Goal: Task Accomplishment & Management: Complete application form

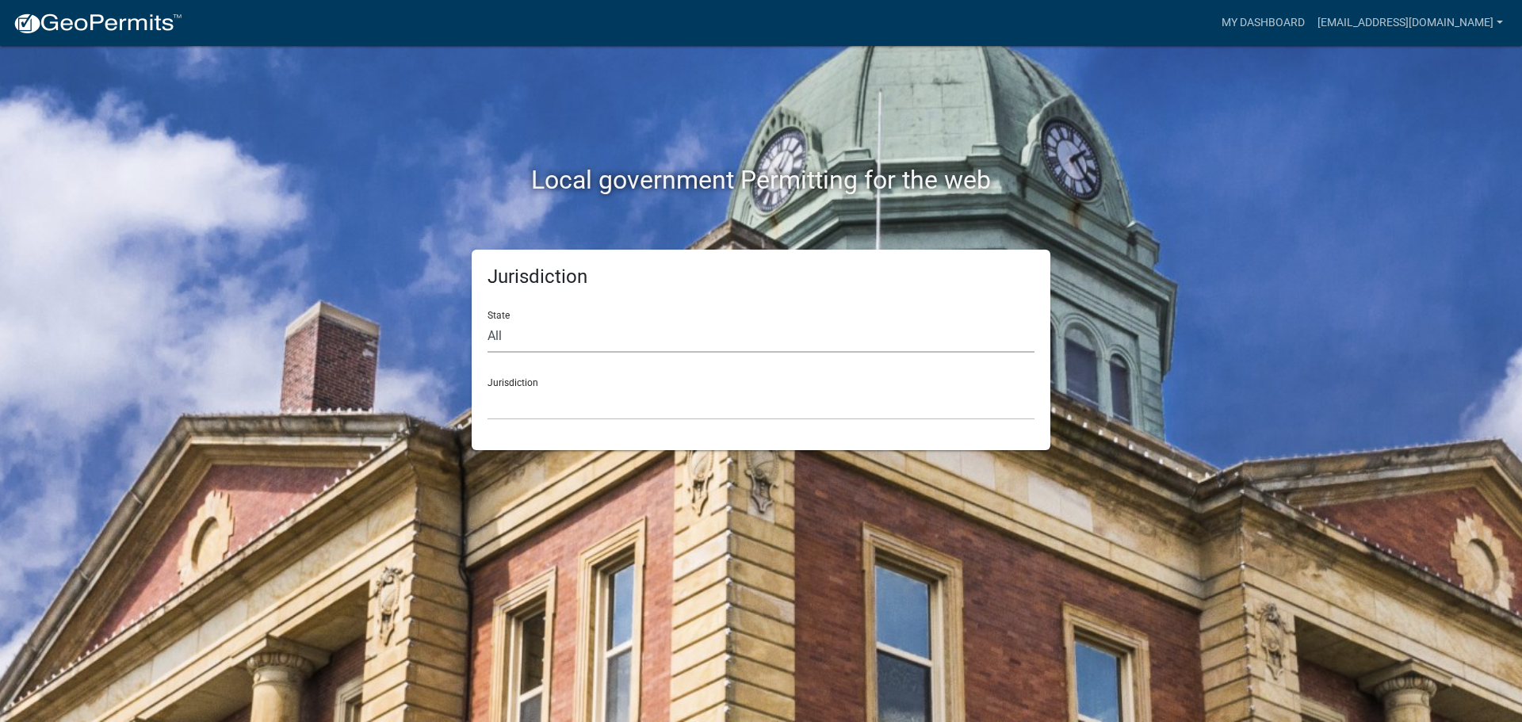
click at [609, 339] on select "All Colorado Georgia Indiana Iowa Kansas Minnesota Ohio South Carolina Wisconsin" at bounding box center [761, 336] width 547 height 33
select select "Indiana"
click at [488, 320] on select "All Colorado Georgia Indiana Iowa Kansas Minnesota Ohio South Carolina Wisconsin" at bounding box center [761, 336] width 547 height 33
click at [542, 407] on select "City of Charlestown, Indiana City of Jeffersonville, Indiana City of Logansport…" at bounding box center [761, 404] width 547 height 33
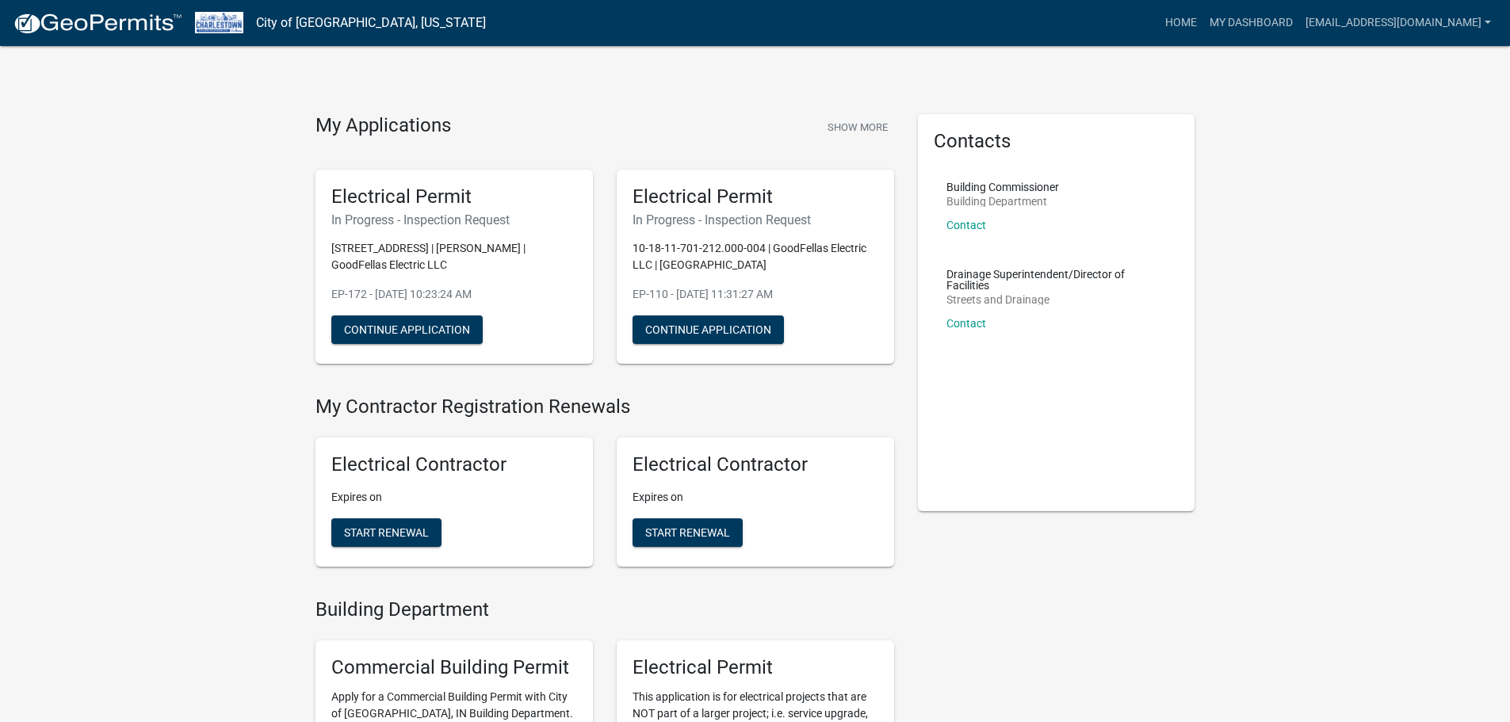
drag, startPoint x: 1236, startPoint y: 138, endPoint x: 1222, endPoint y: 137, distance: 14.3
drag, startPoint x: 1222, startPoint y: 137, endPoint x: 1342, endPoint y: 28, distance: 162.2
click at [1299, 28] on link "My Dashboard" at bounding box center [1252, 23] width 96 height 30
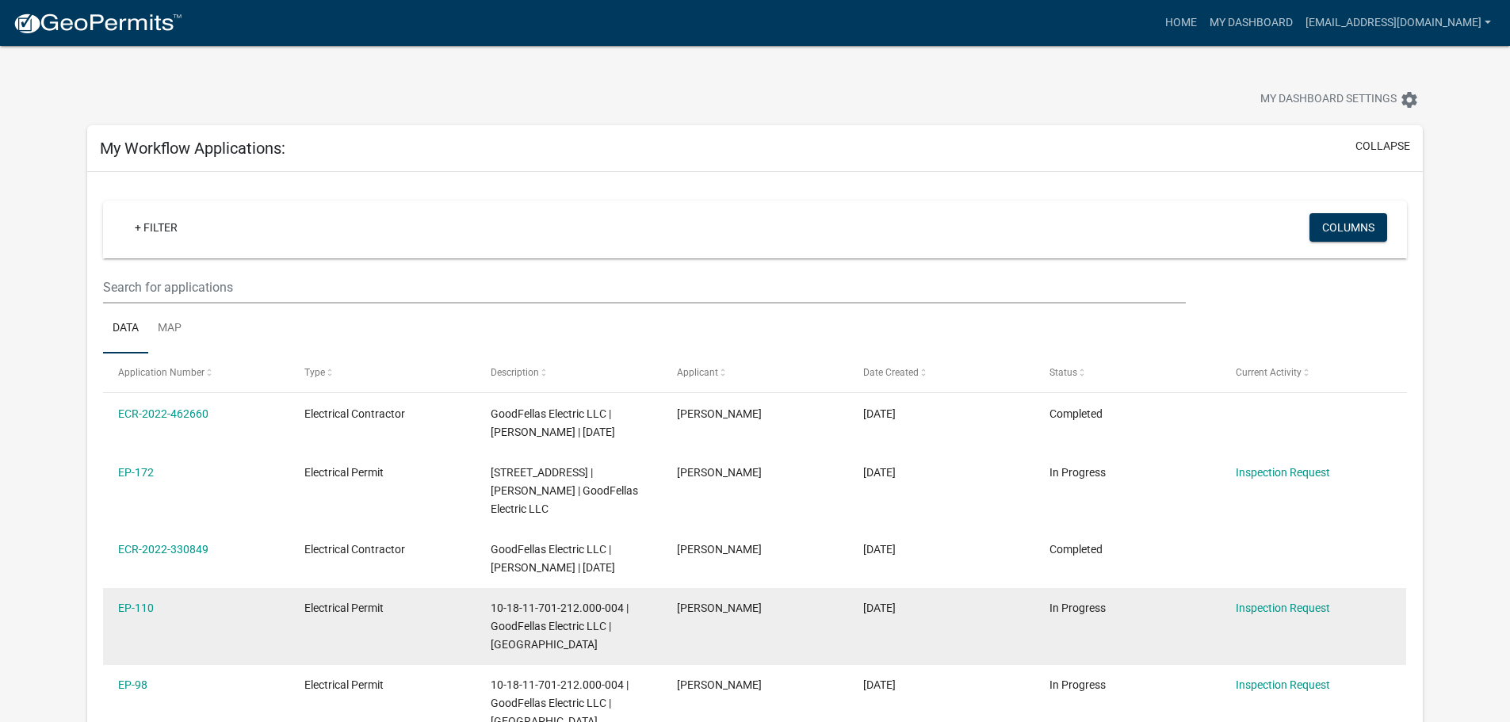
scroll to position [159, 0]
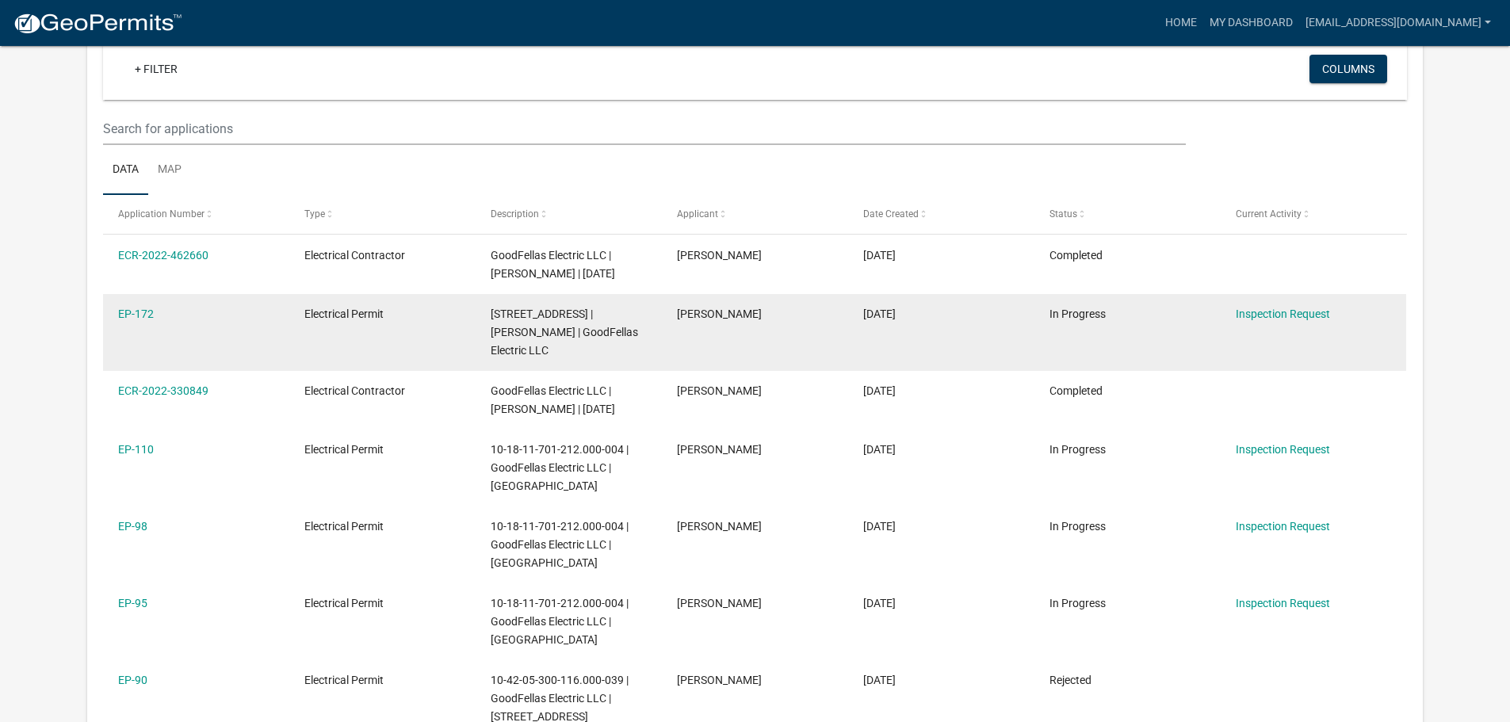
click at [605, 336] on span "1155 START RD 62 | Salvatore Silvano | GoodFellas Electric LLC" at bounding box center [564, 332] width 147 height 49
click at [145, 317] on link "EP-172" at bounding box center [136, 314] width 36 height 13
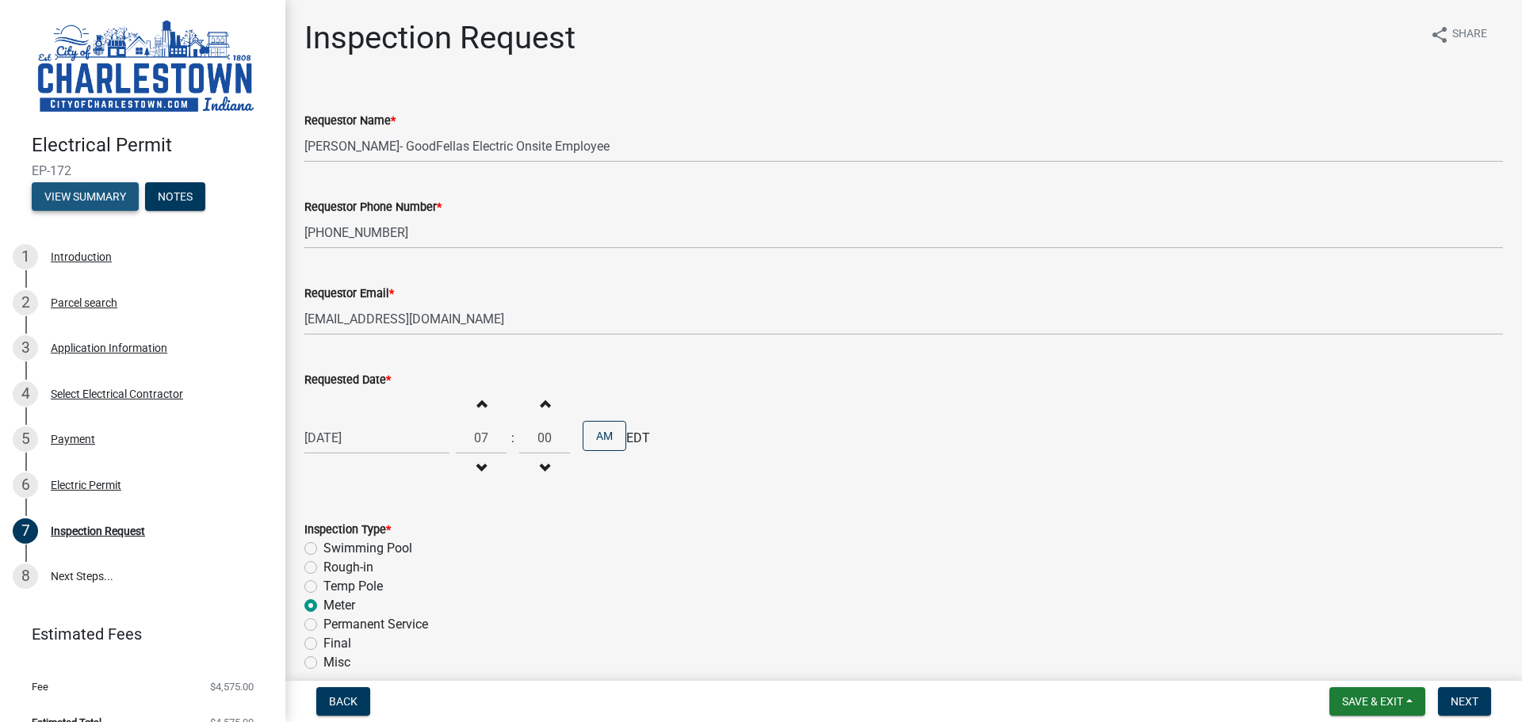
click at [86, 201] on button "View Summary" at bounding box center [85, 196] width 107 height 29
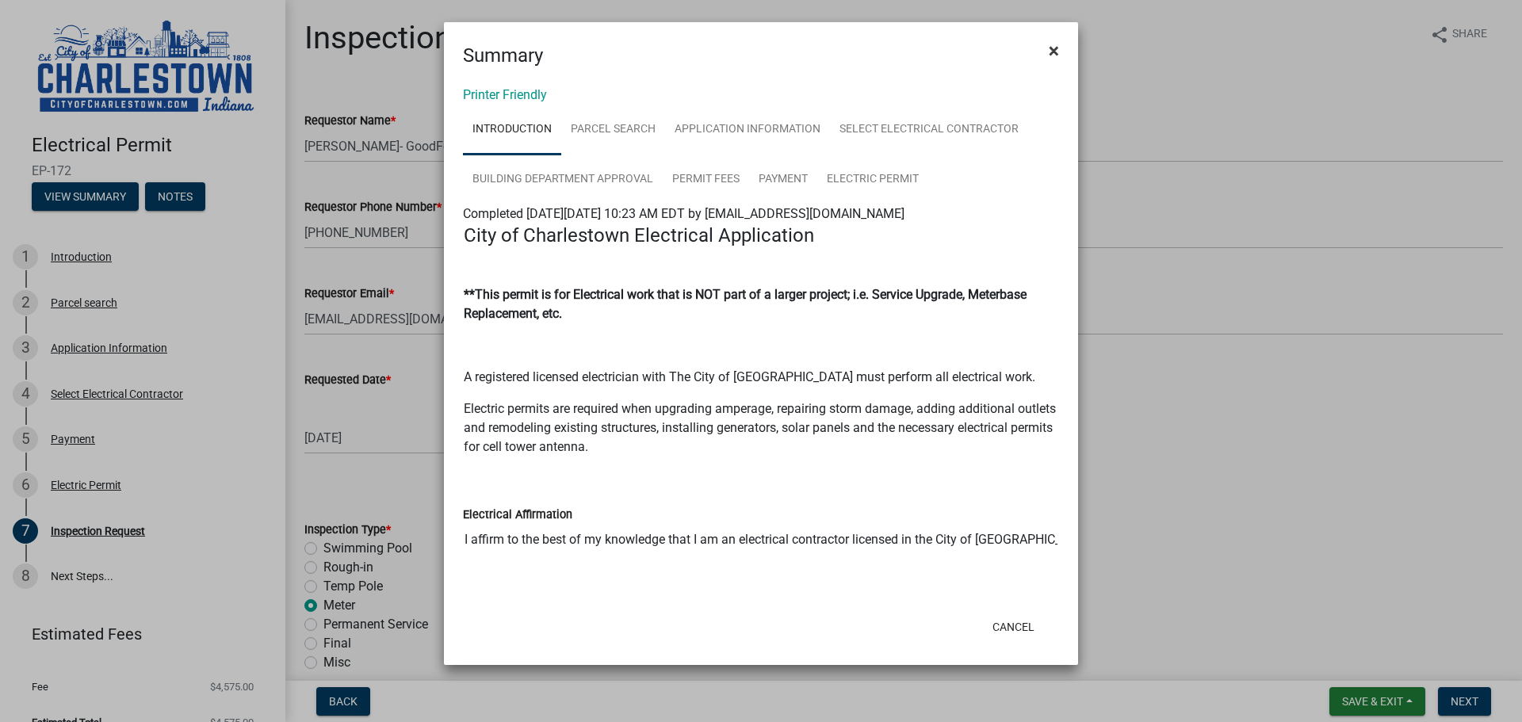
click at [1051, 49] on span "×" at bounding box center [1054, 51] width 10 height 22
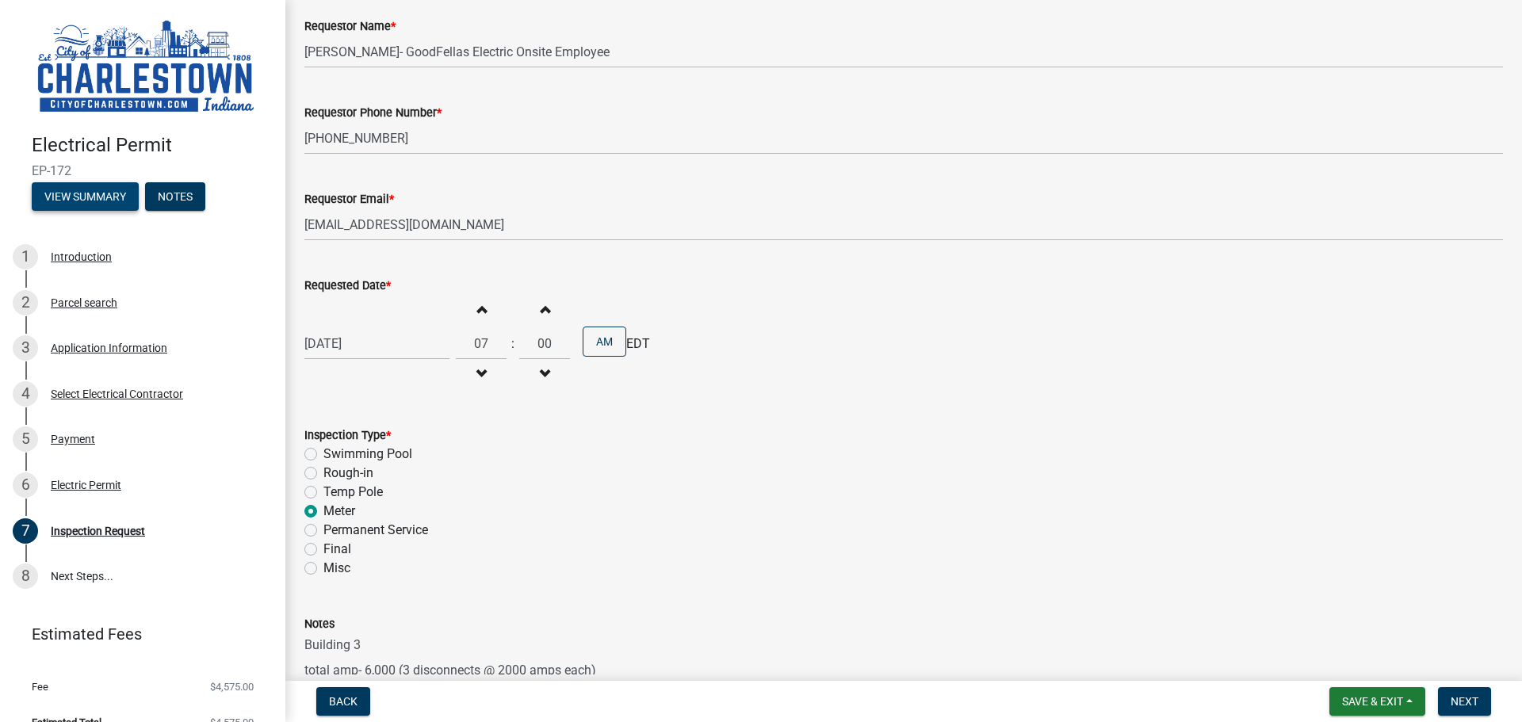
scroll to position [202, 0]
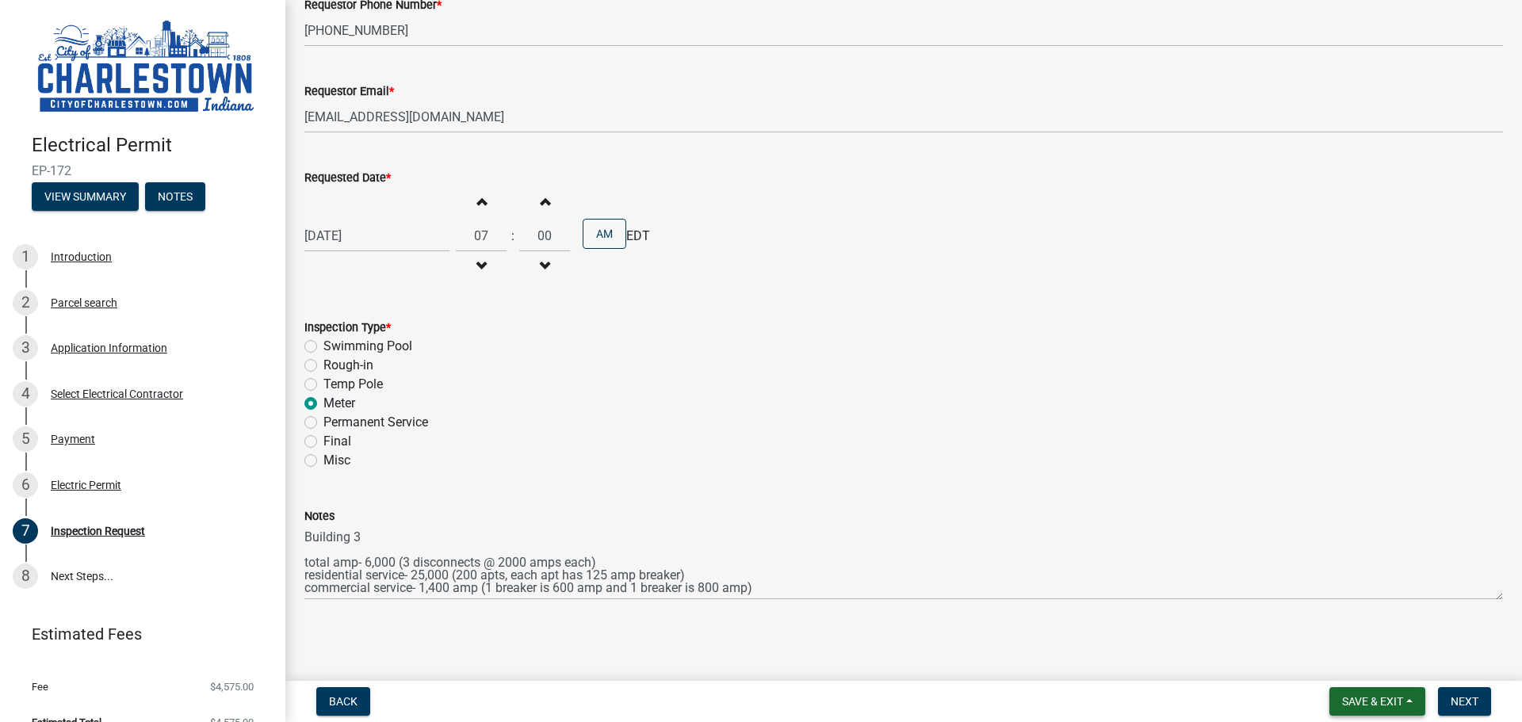
click at [1409, 706] on button "Save & Exit" at bounding box center [1378, 701] width 96 height 29
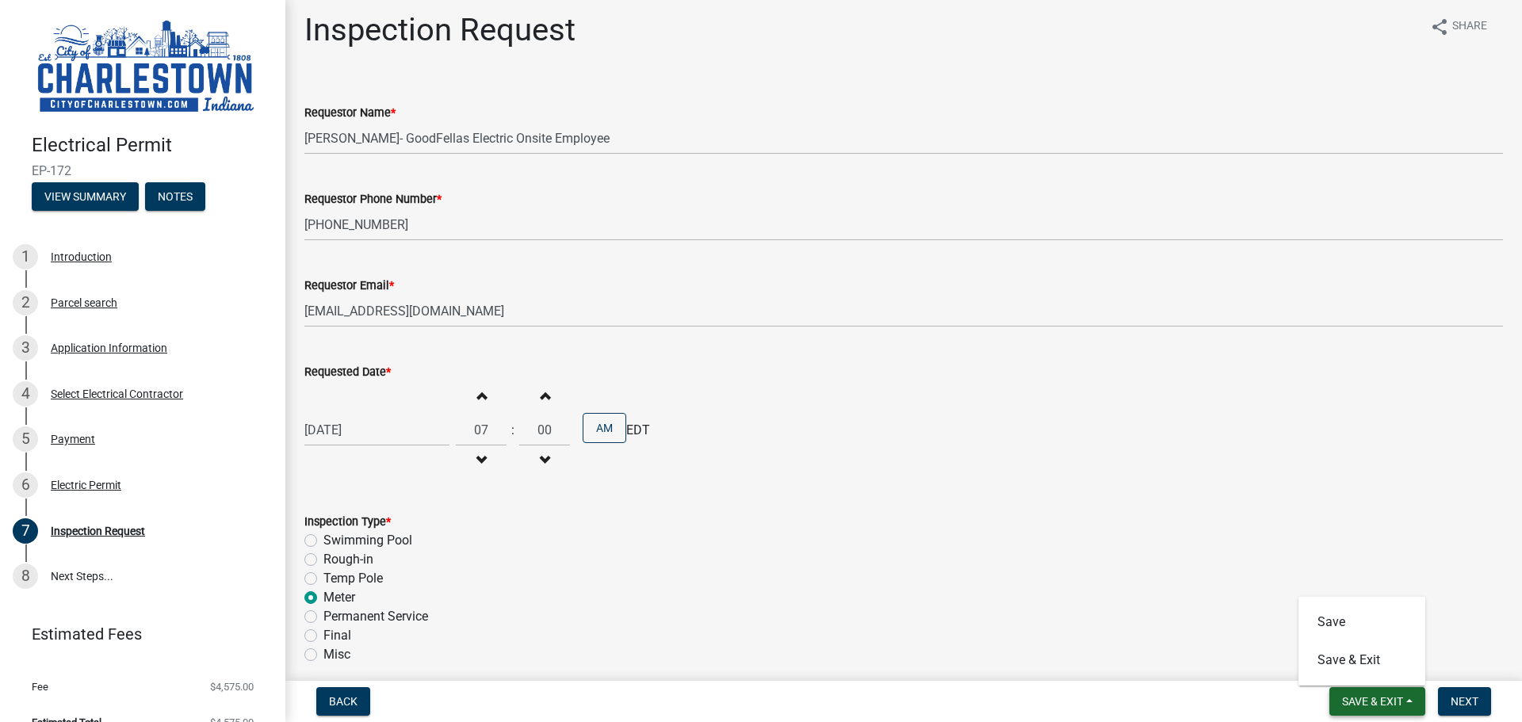
scroll to position [0, 0]
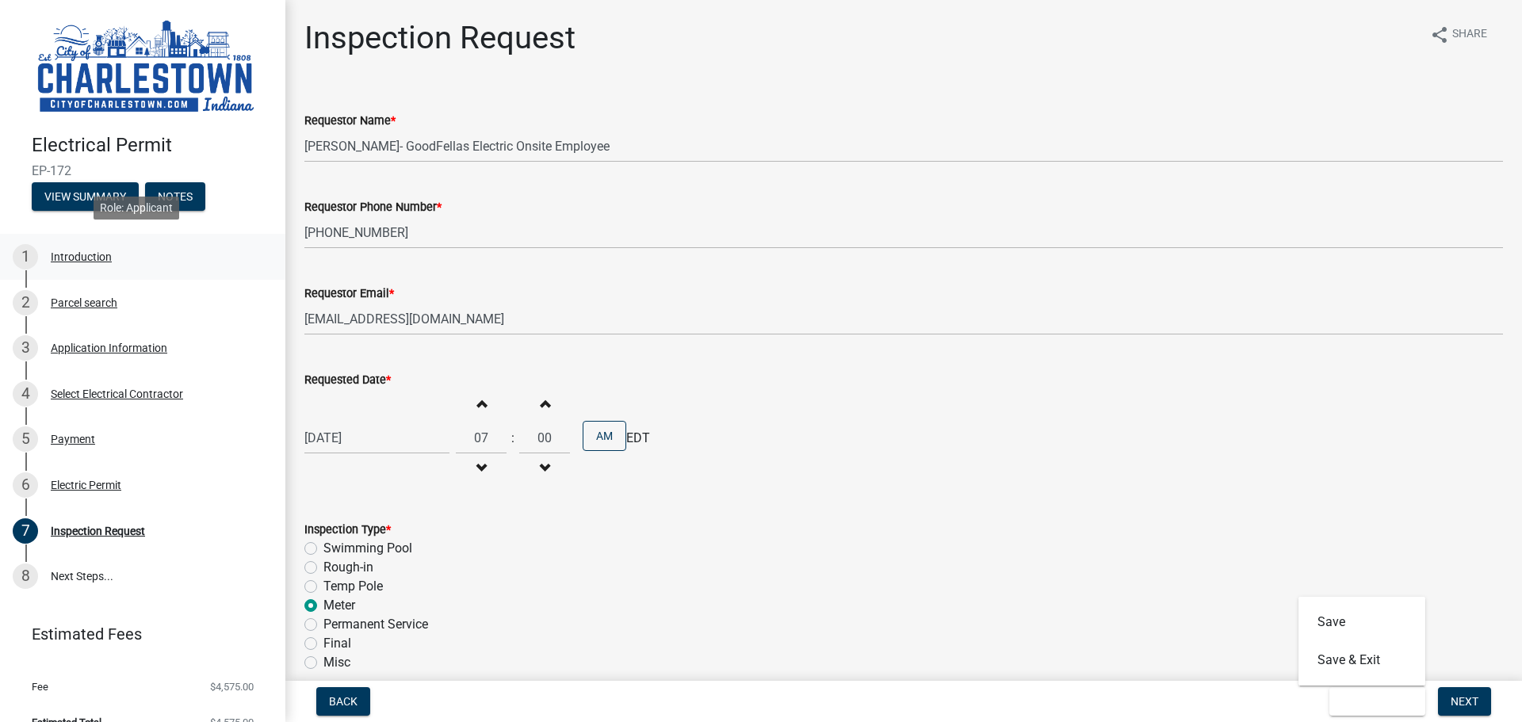
click at [101, 255] on div "Introduction" at bounding box center [81, 256] width 61 height 11
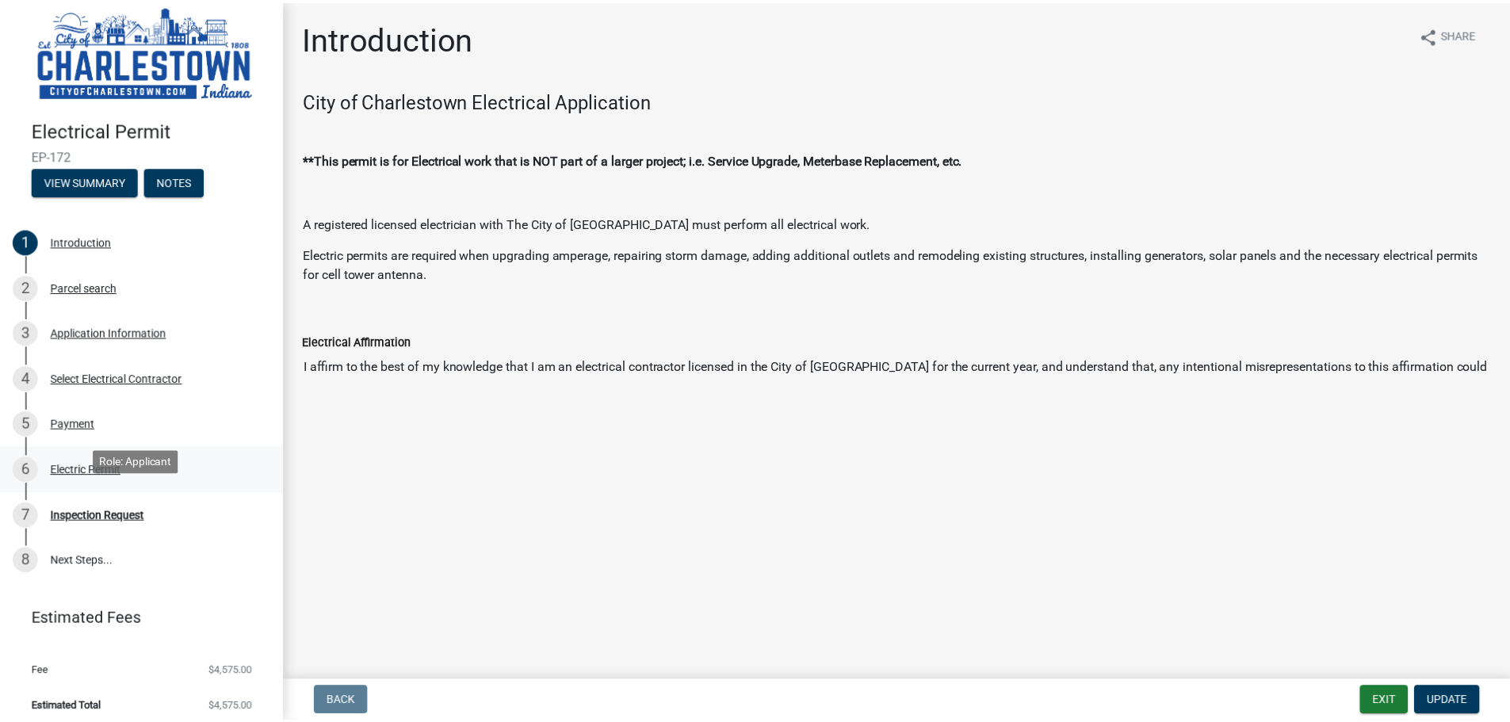
scroll to position [19, 0]
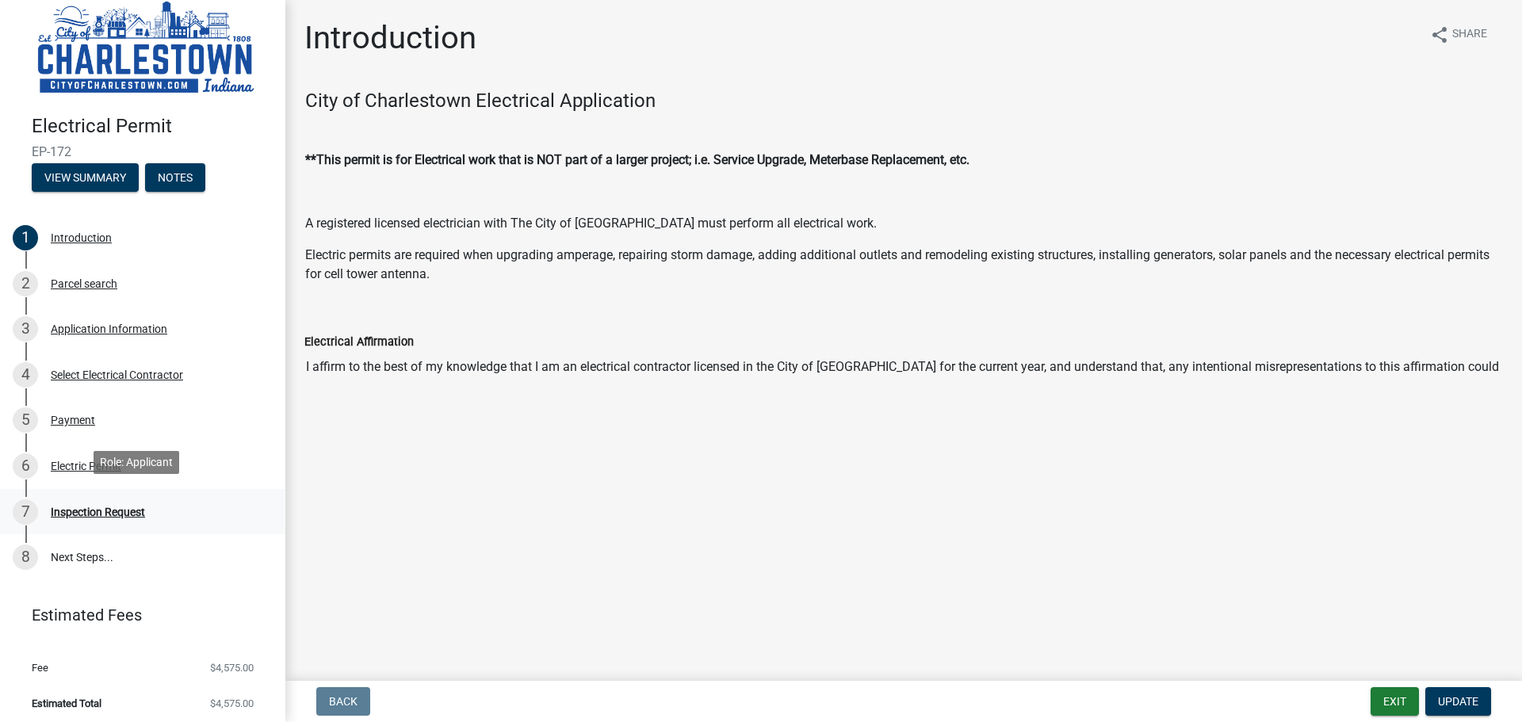
click at [97, 511] on div "Inspection Request" at bounding box center [98, 512] width 94 height 11
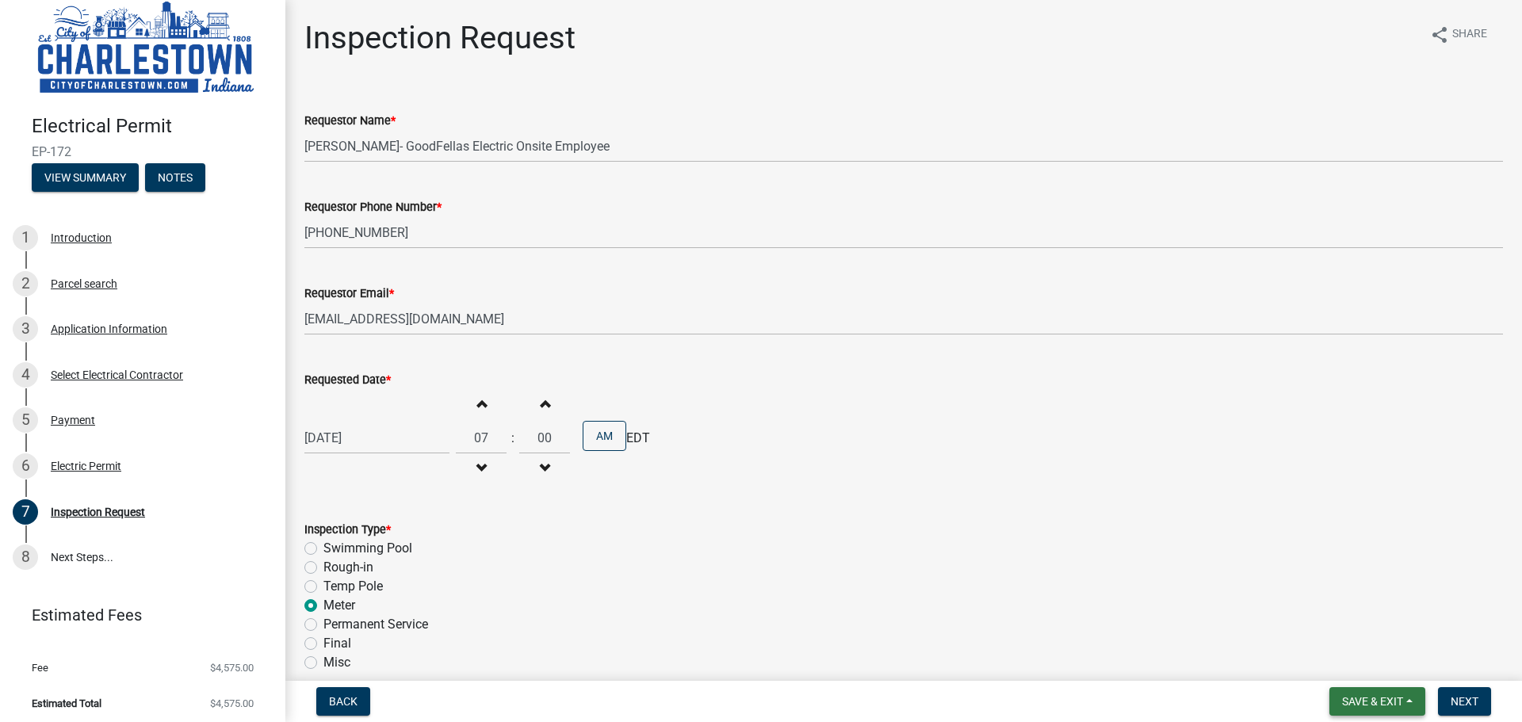
click at [1376, 698] on span "Save & Exit" at bounding box center [1372, 701] width 61 height 13
click at [1362, 656] on button "Save & Exit" at bounding box center [1362, 660] width 127 height 38
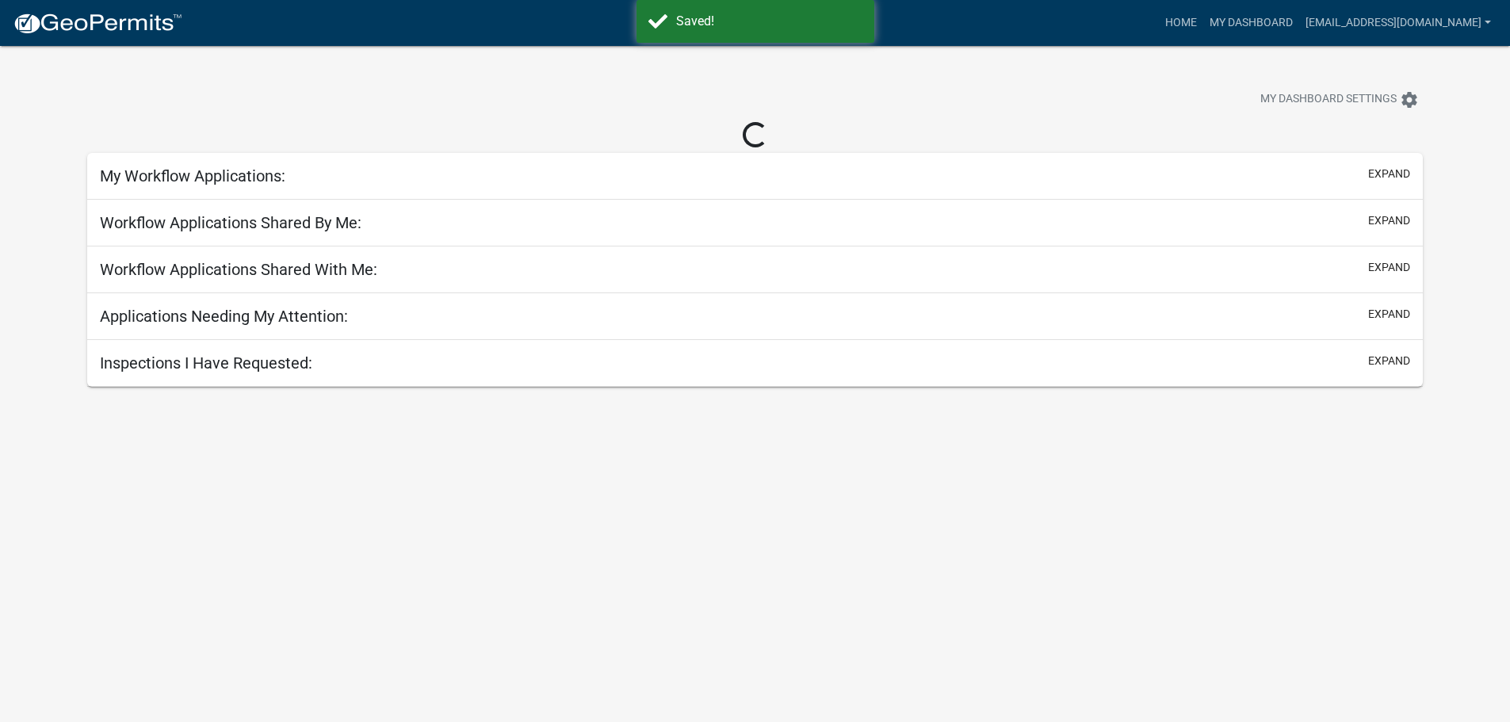
click at [1460, 702] on body "Internet Explorer does NOT work with GeoPermits. Get a new browser for more sec…" at bounding box center [755, 407] width 1510 height 722
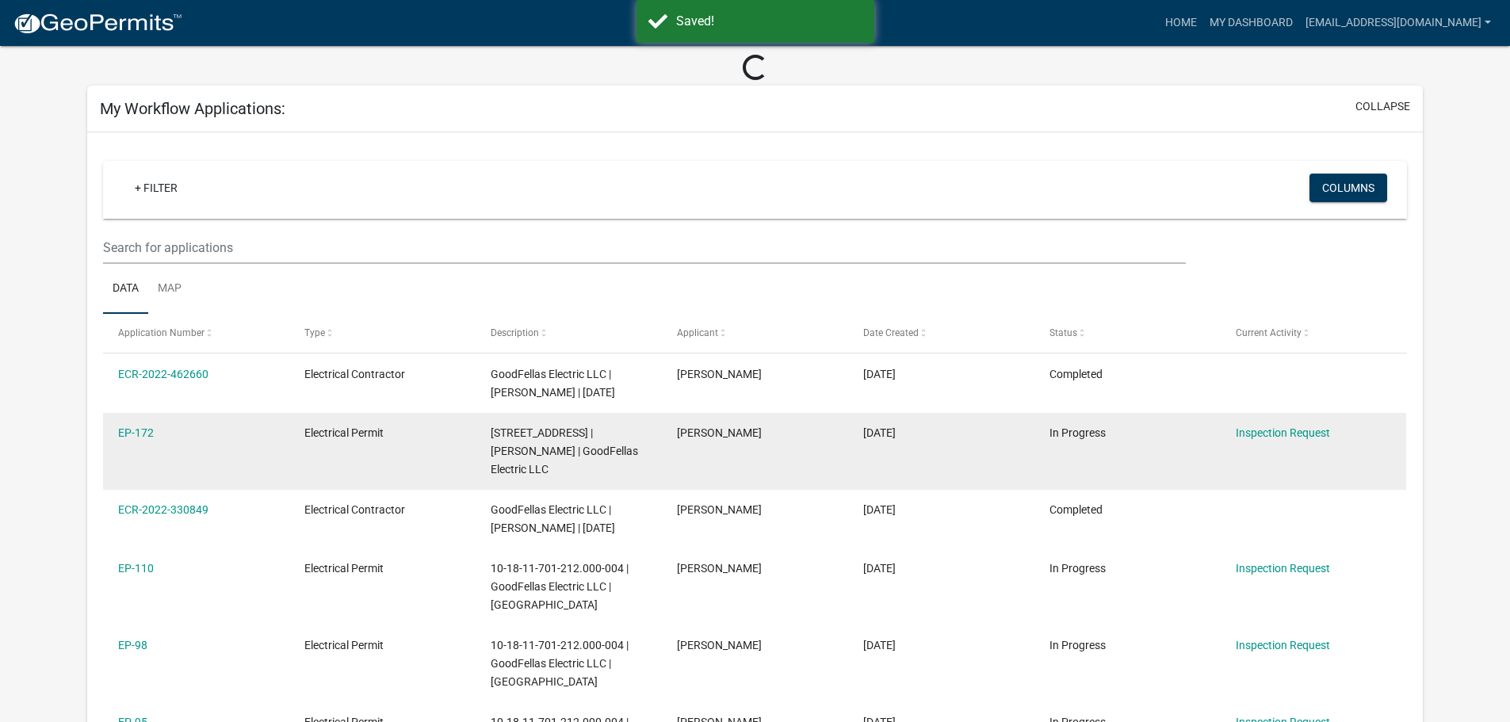
scroll to position [159, 0]
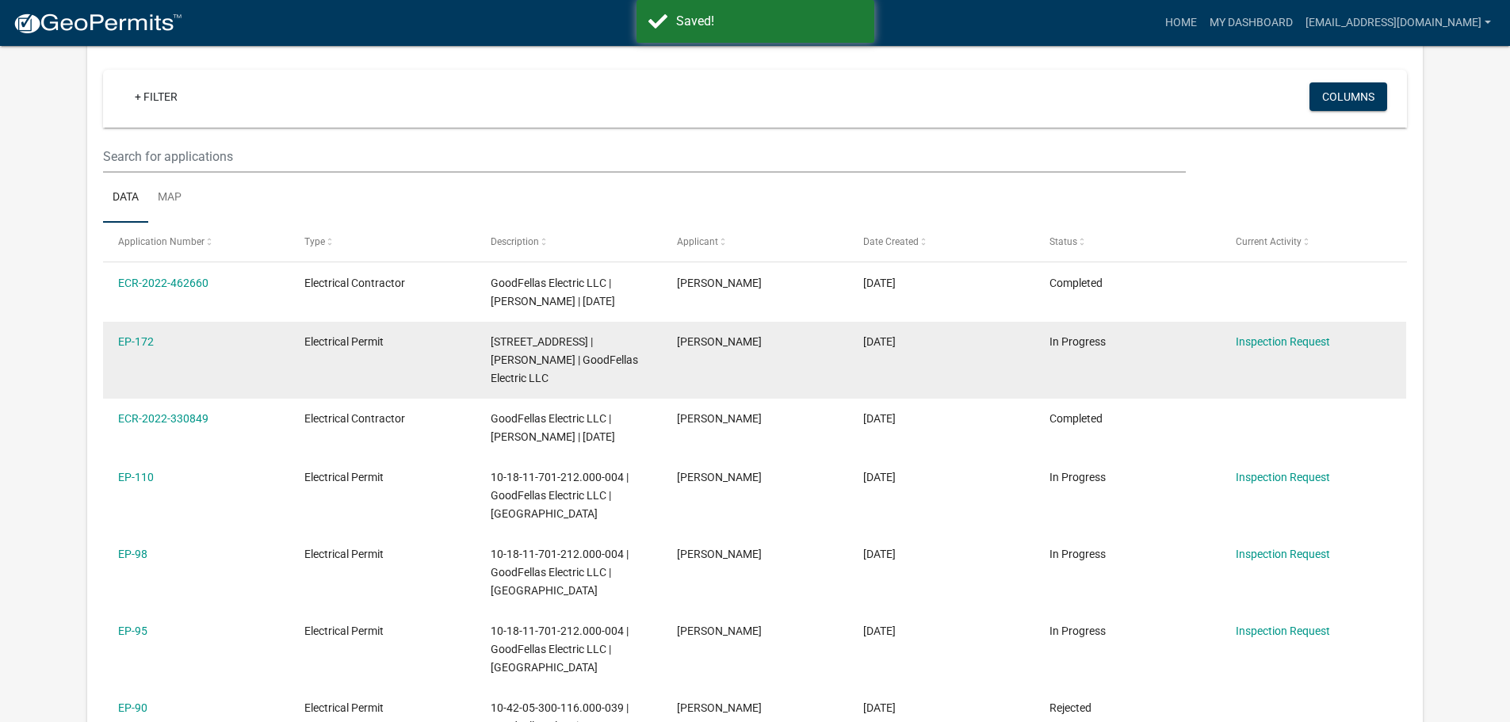
click at [127, 330] on datatable-body-cell "EP-172" at bounding box center [196, 360] width 186 height 77
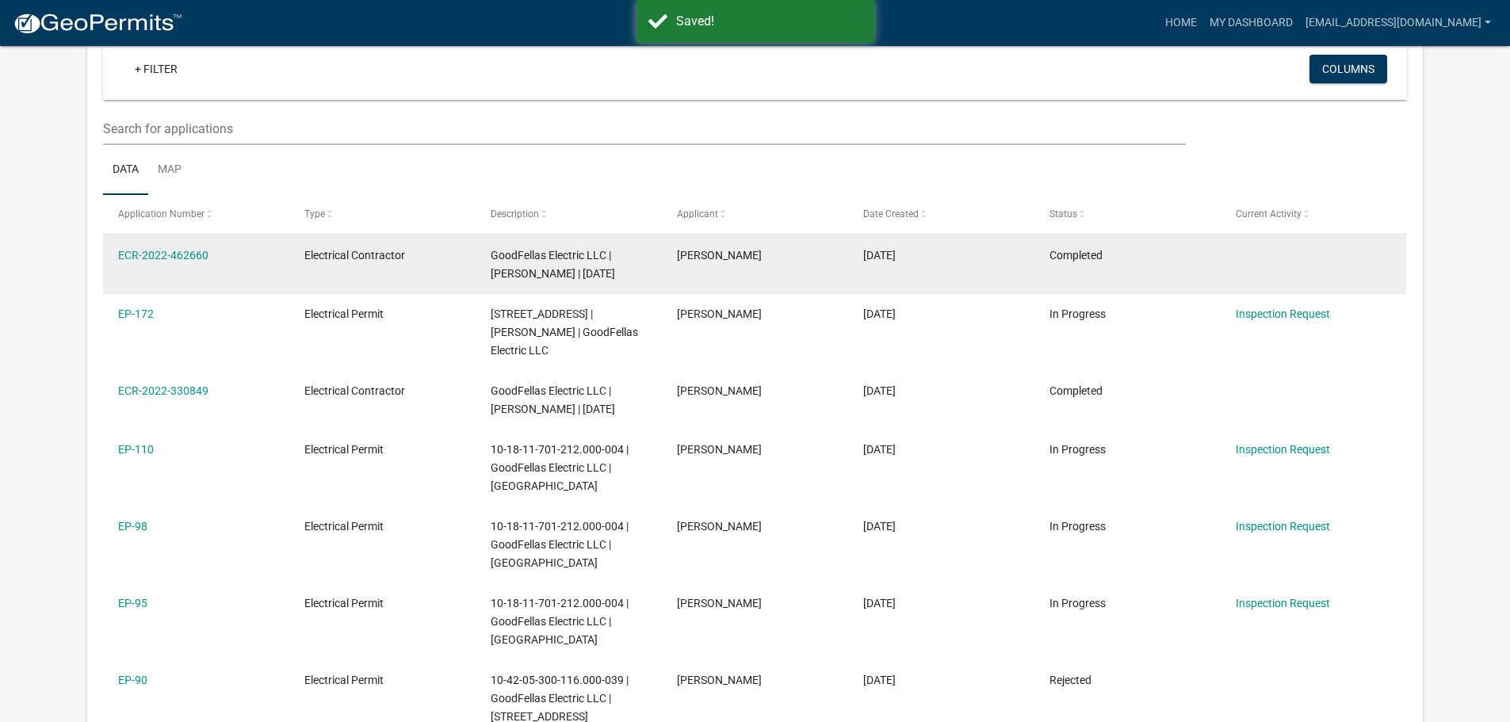
scroll to position [131, 0]
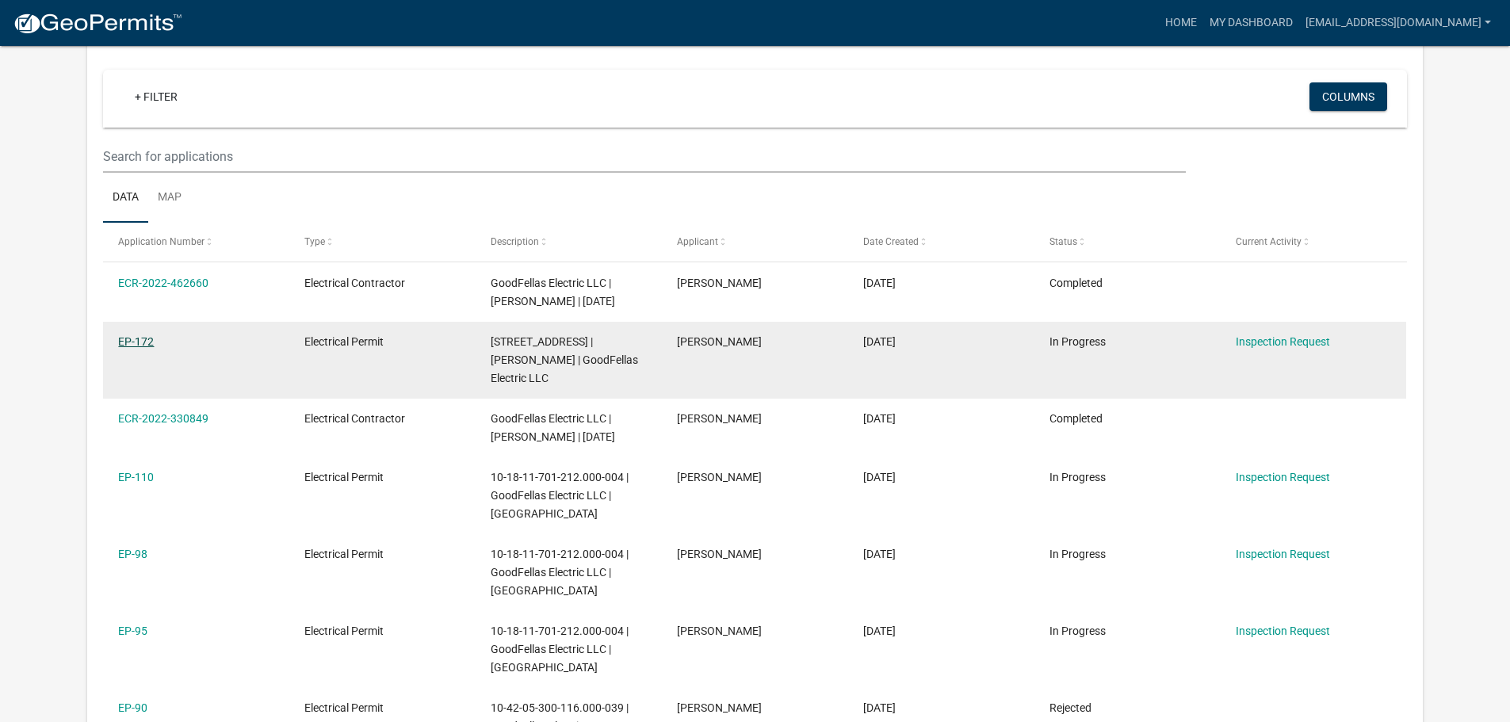
click at [128, 348] on link "EP-172" at bounding box center [136, 341] width 36 height 13
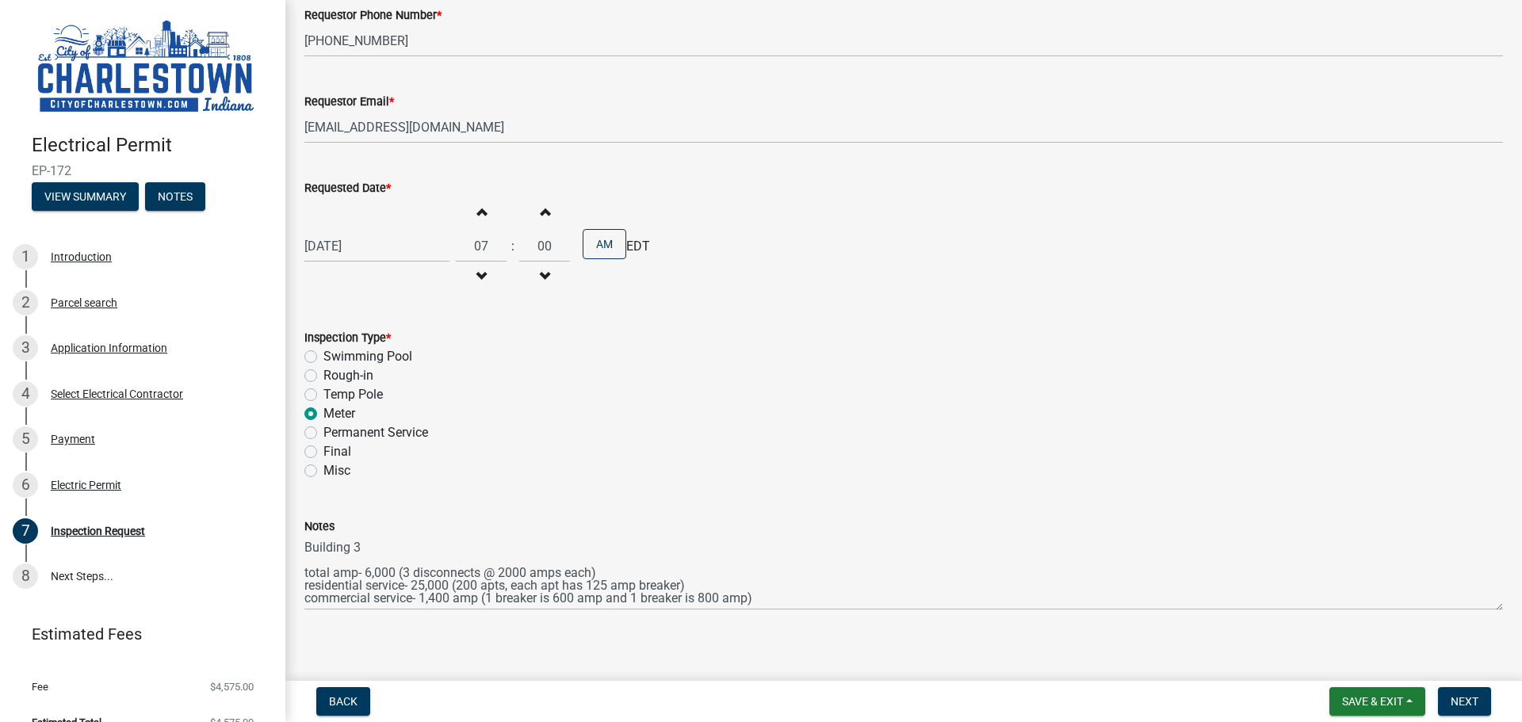
scroll to position [202, 0]
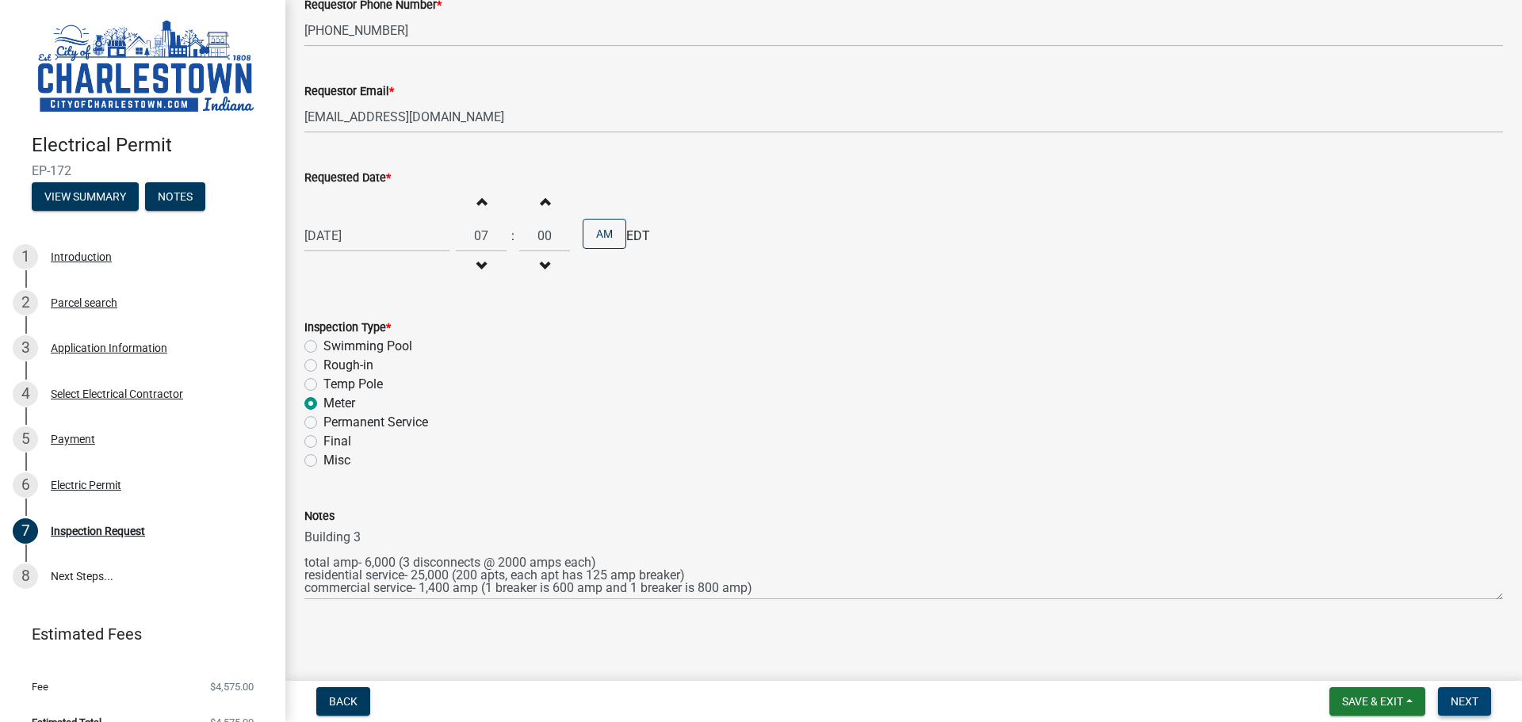
click at [1461, 699] on span "Next" at bounding box center [1465, 701] width 28 height 13
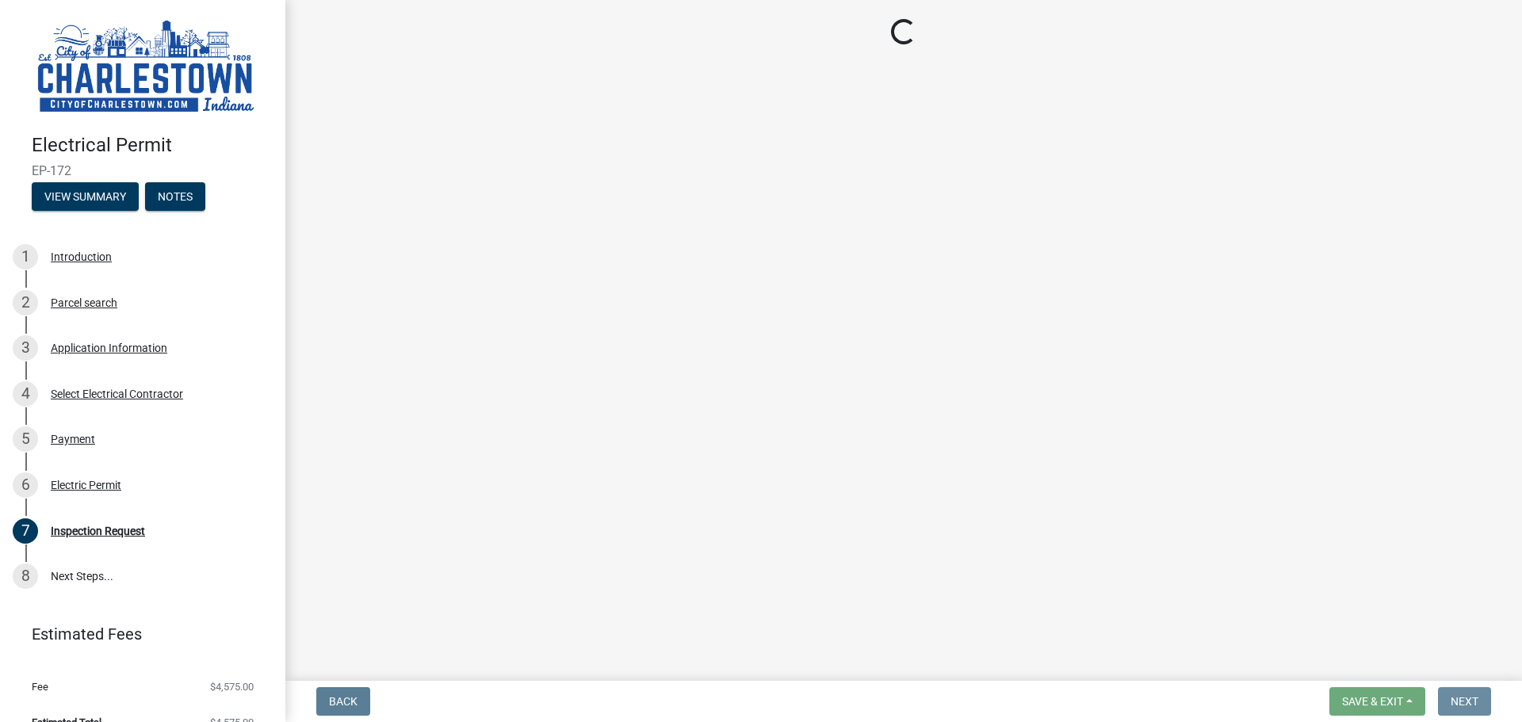
scroll to position [0, 0]
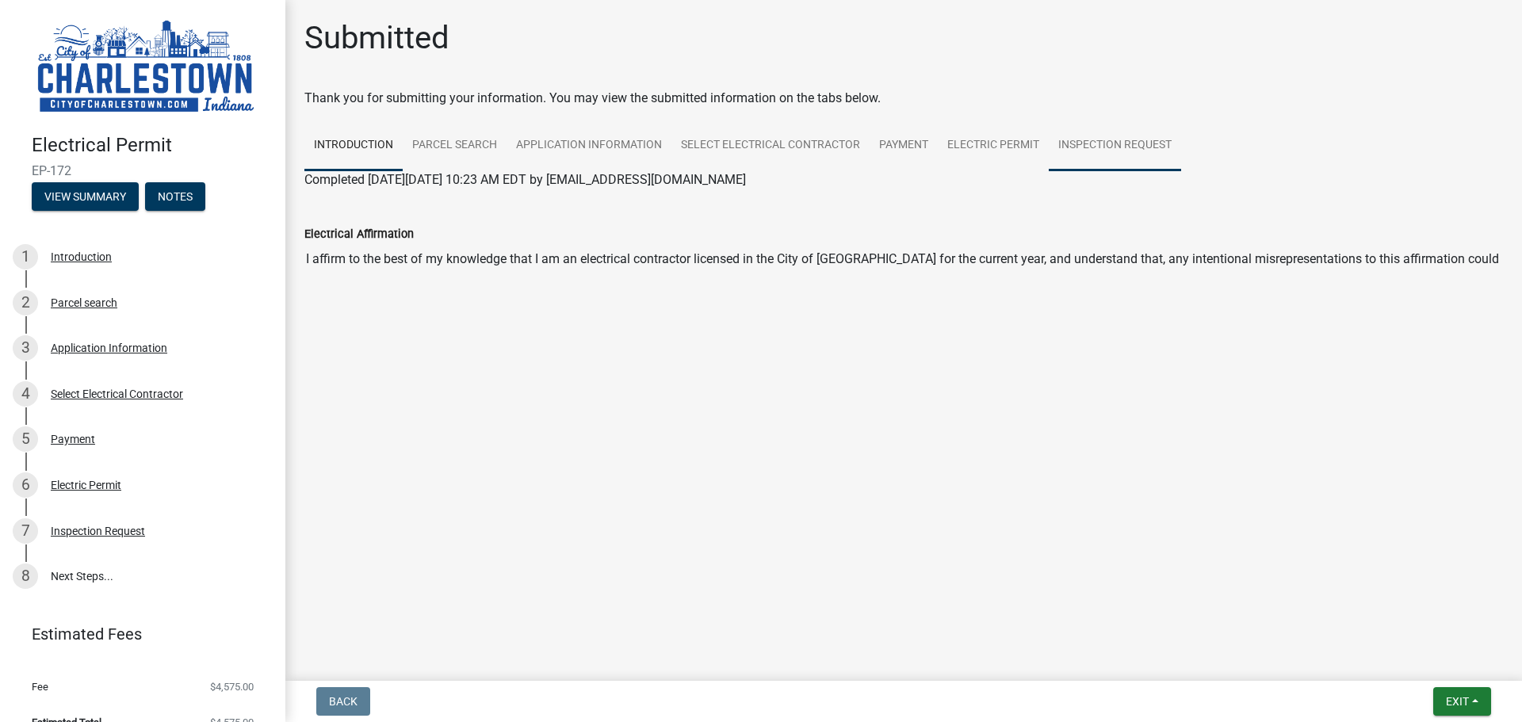
click at [1145, 136] on link "Inspection Request" at bounding box center [1115, 146] width 132 height 51
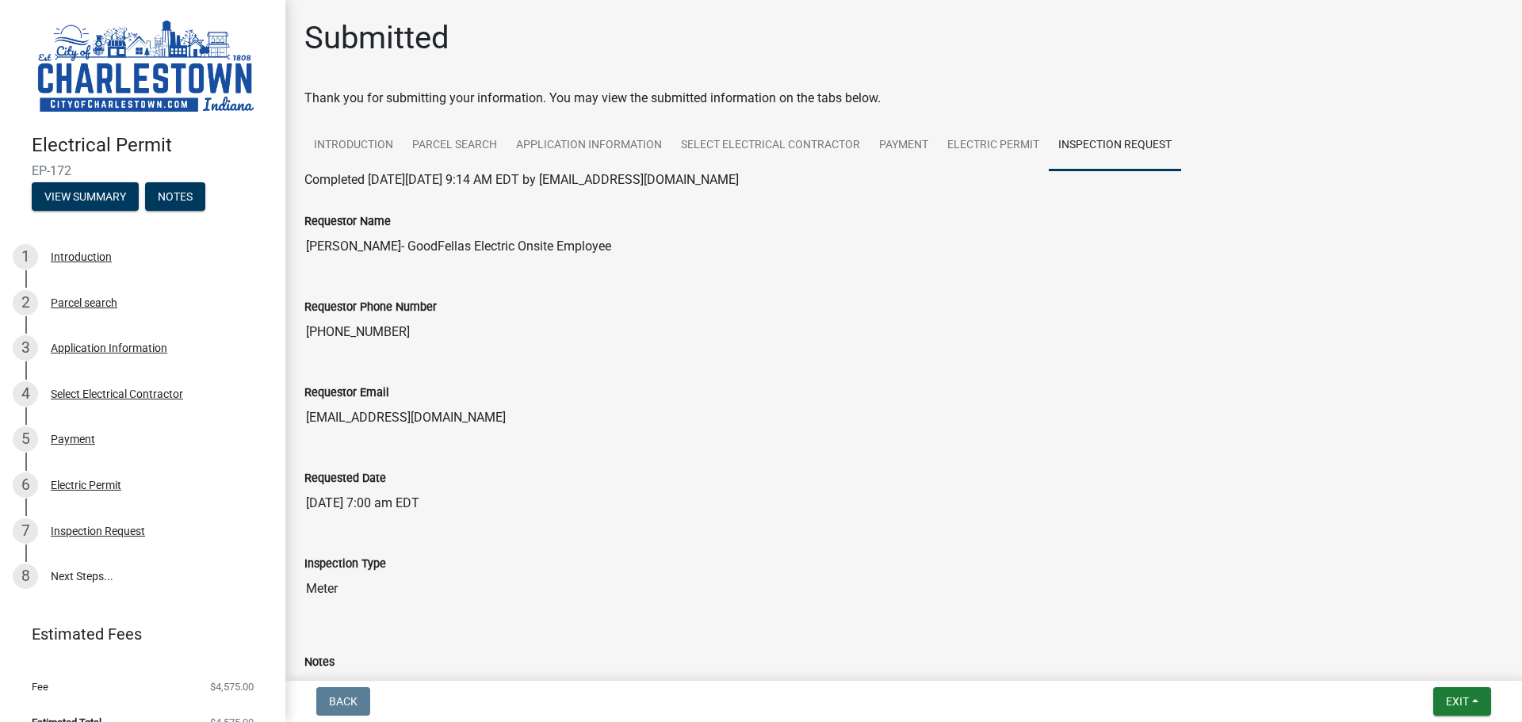
scroll to position [236, 0]
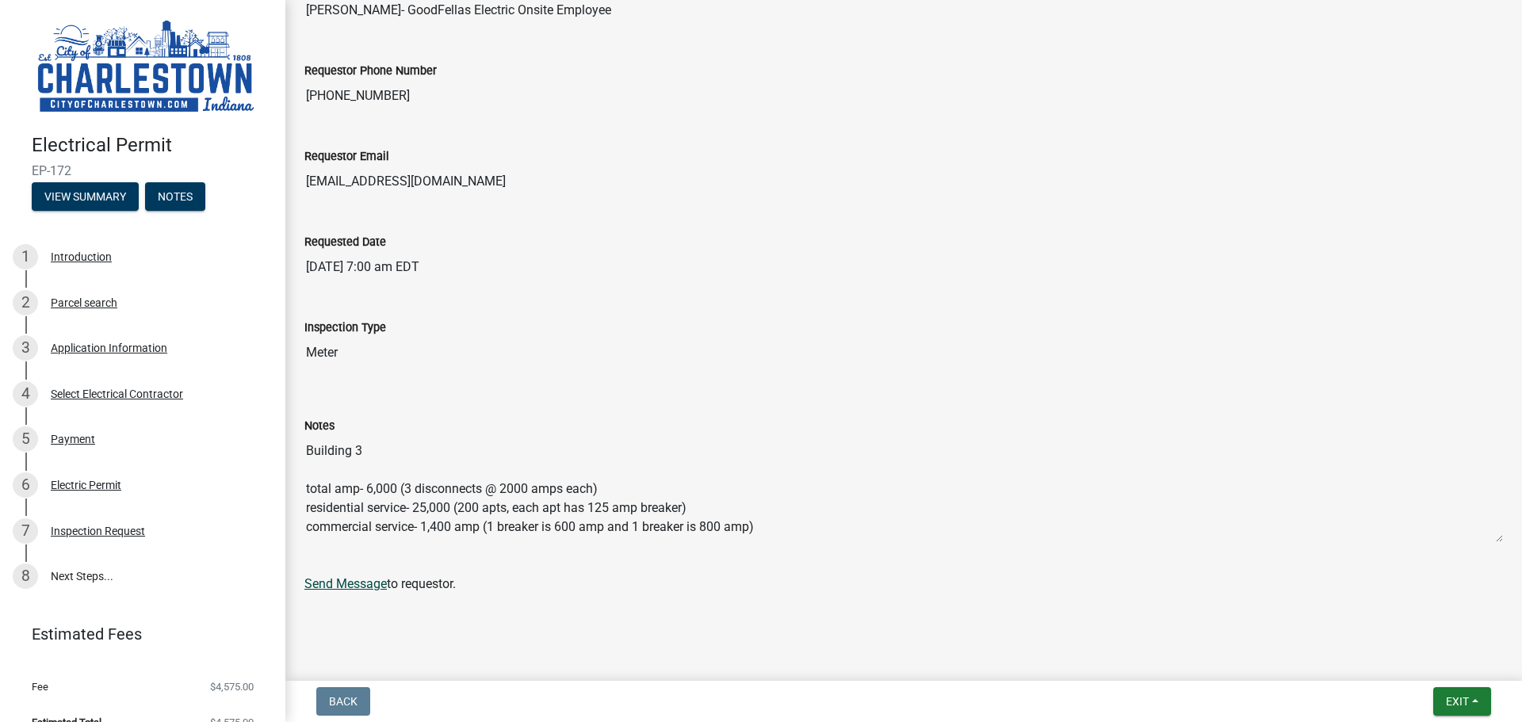
click at [369, 580] on link "Send Message" at bounding box center [345, 583] width 82 height 15
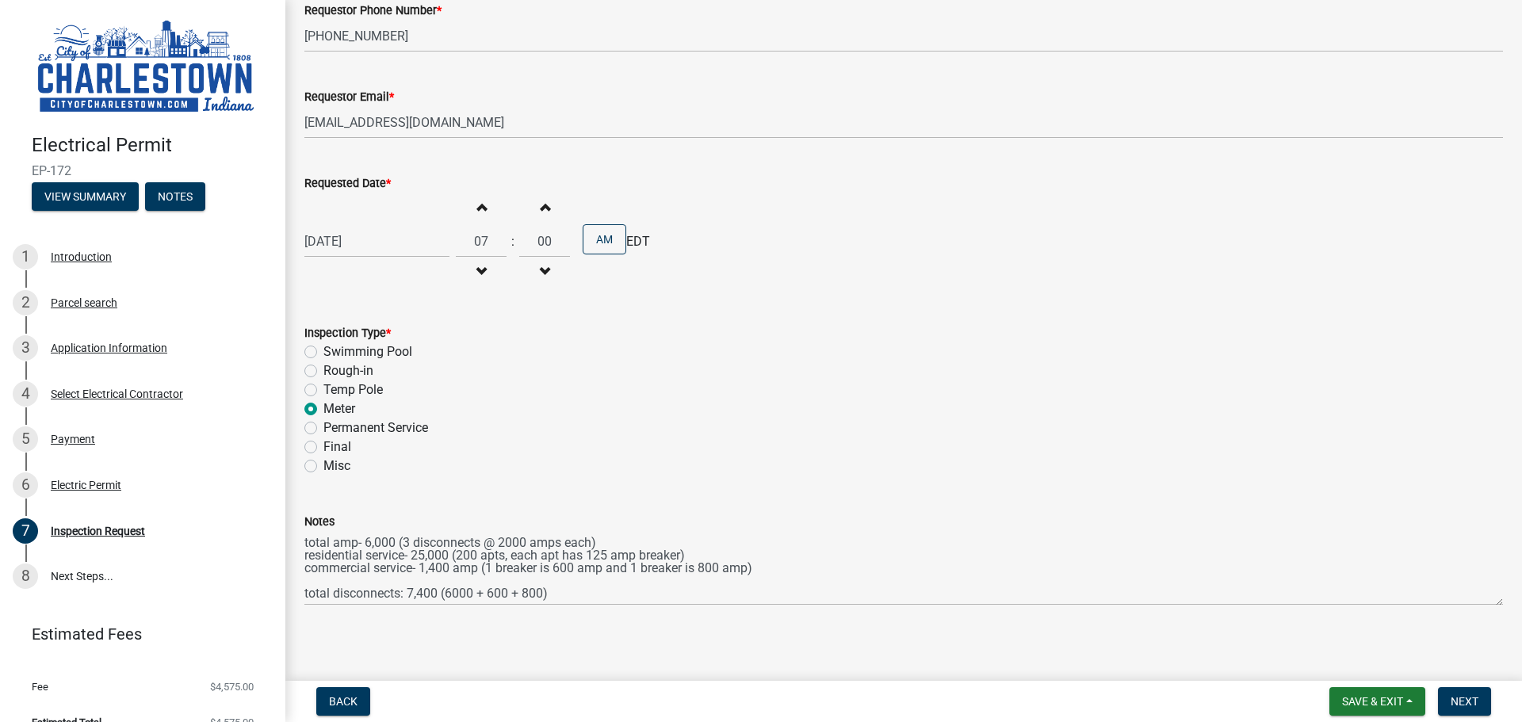
scroll to position [202, 0]
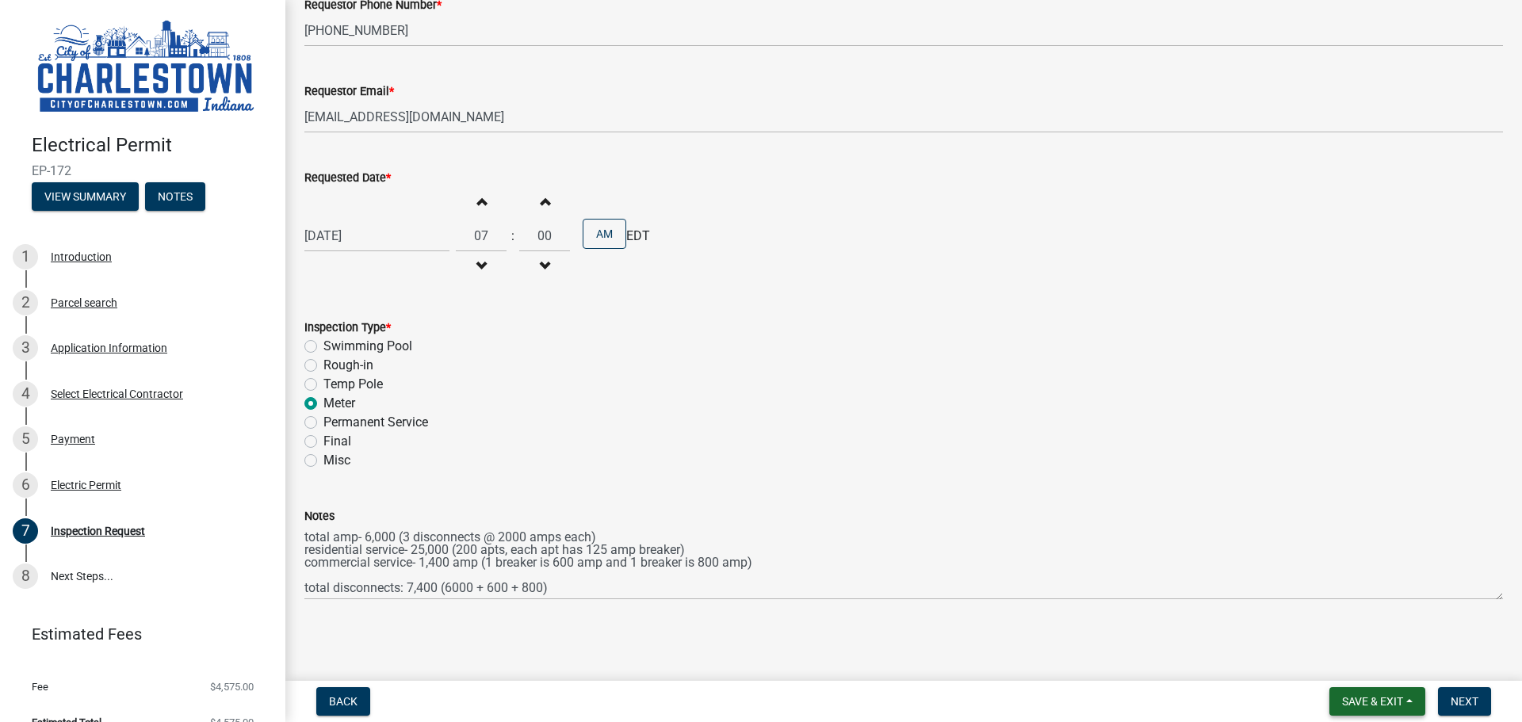
click at [1380, 689] on button "Save & Exit" at bounding box center [1378, 701] width 96 height 29
click at [1376, 651] on button "Save & Exit" at bounding box center [1362, 660] width 127 height 38
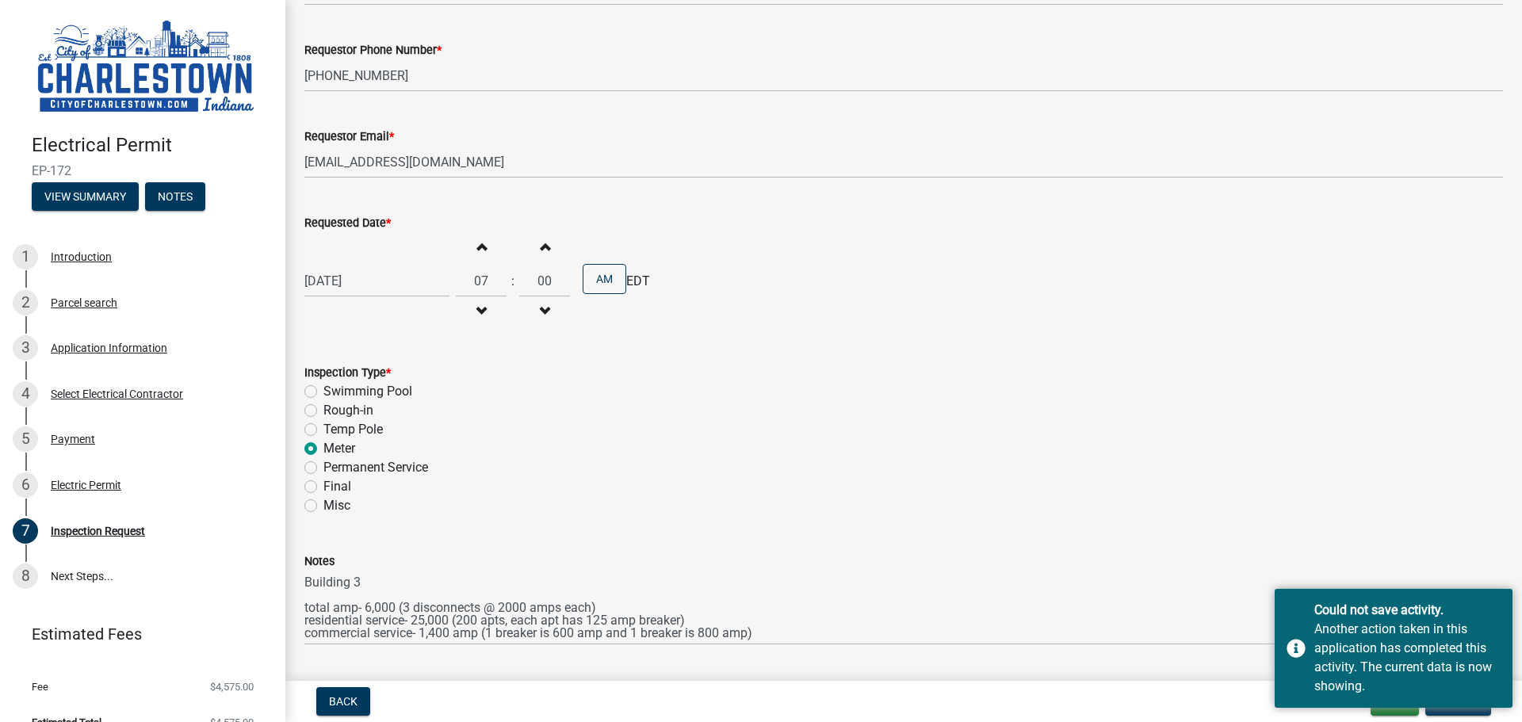
scroll to position [159, 0]
click at [1242, 475] on div "Permanent Service" at bounding box center [903, 466] width 1199 height 19
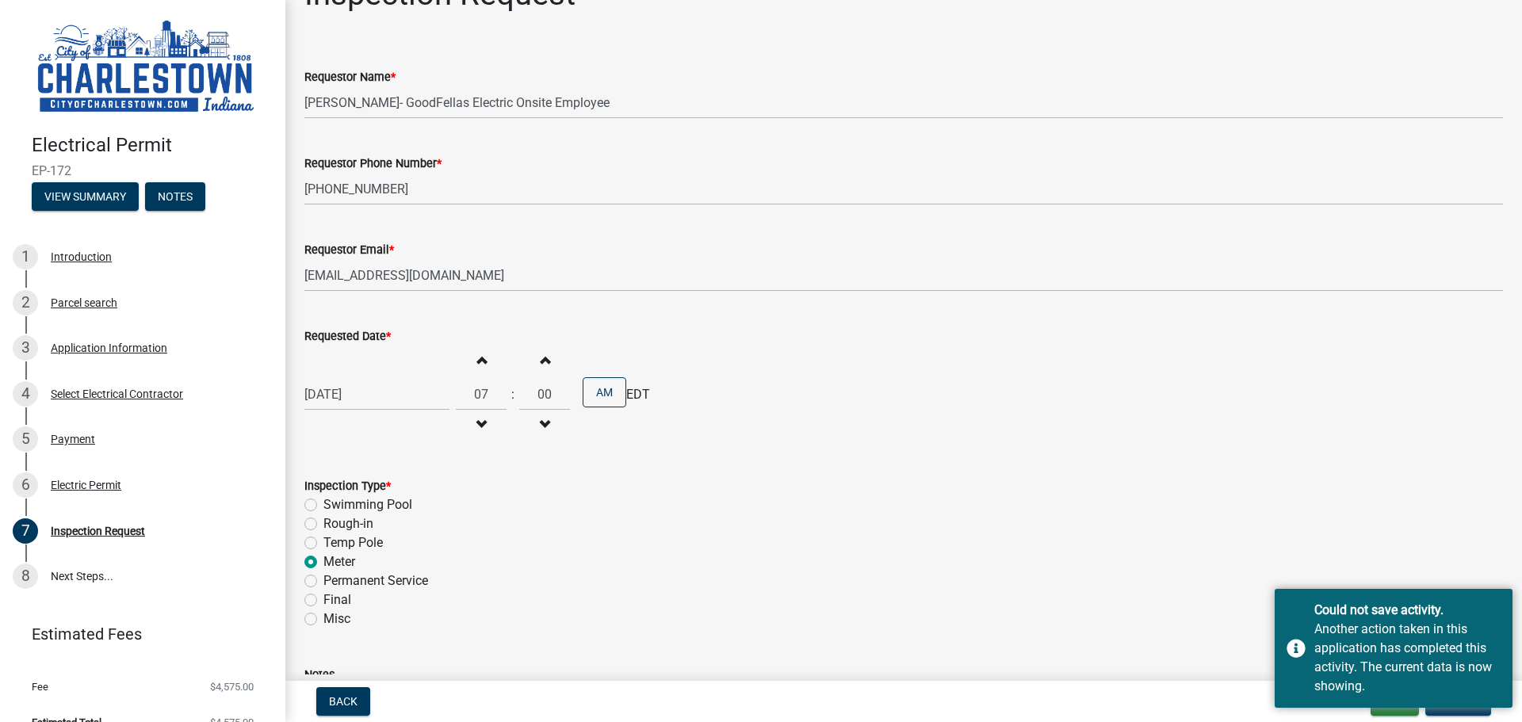
scroll to position [202, 0]
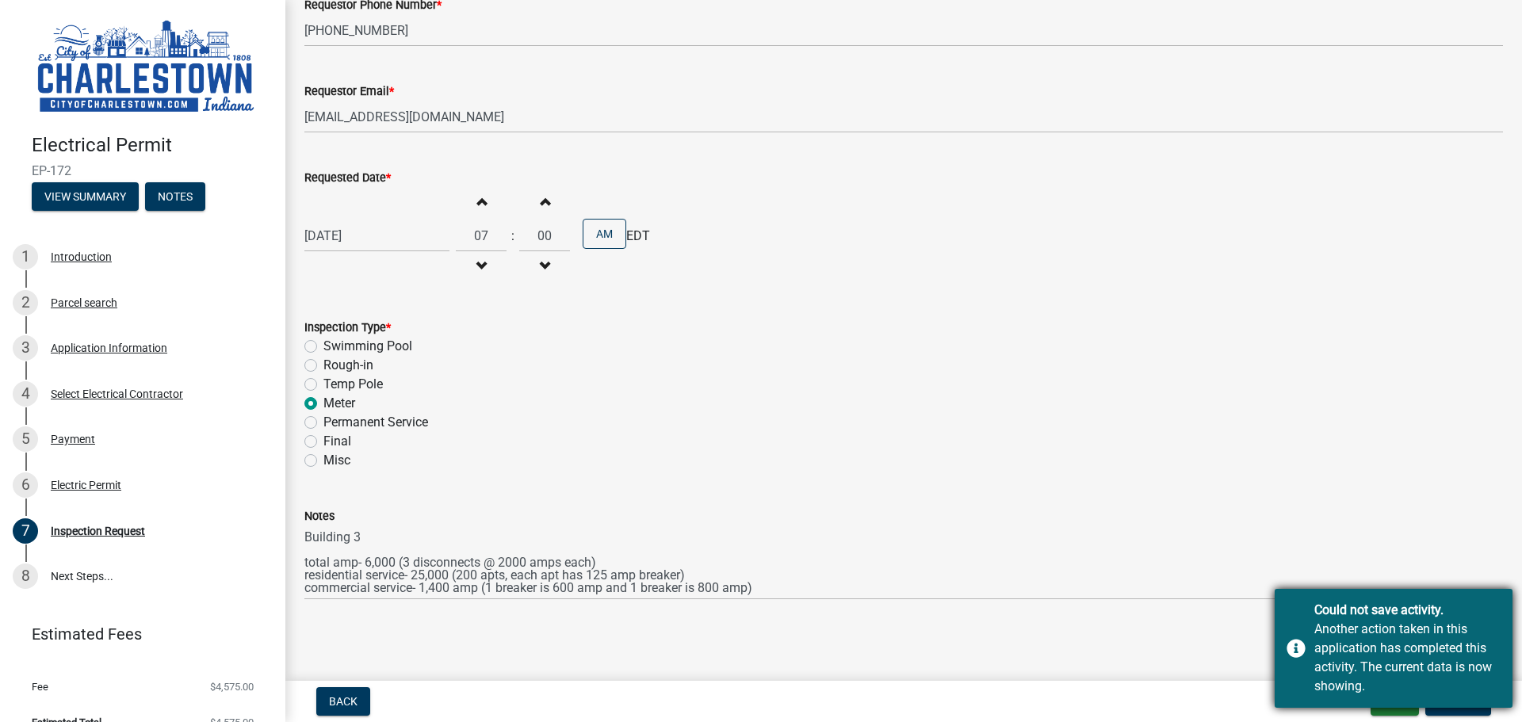
drag, startPoint x: 1340, startPoint y: 675, endPoint x: 1334, endPoint y: 649, distance: 26.9
click at [1340, 671] on div "Another action taken in this application has completed this activity. The curre…" at bounding box center [1408, 658] width 186 height 76
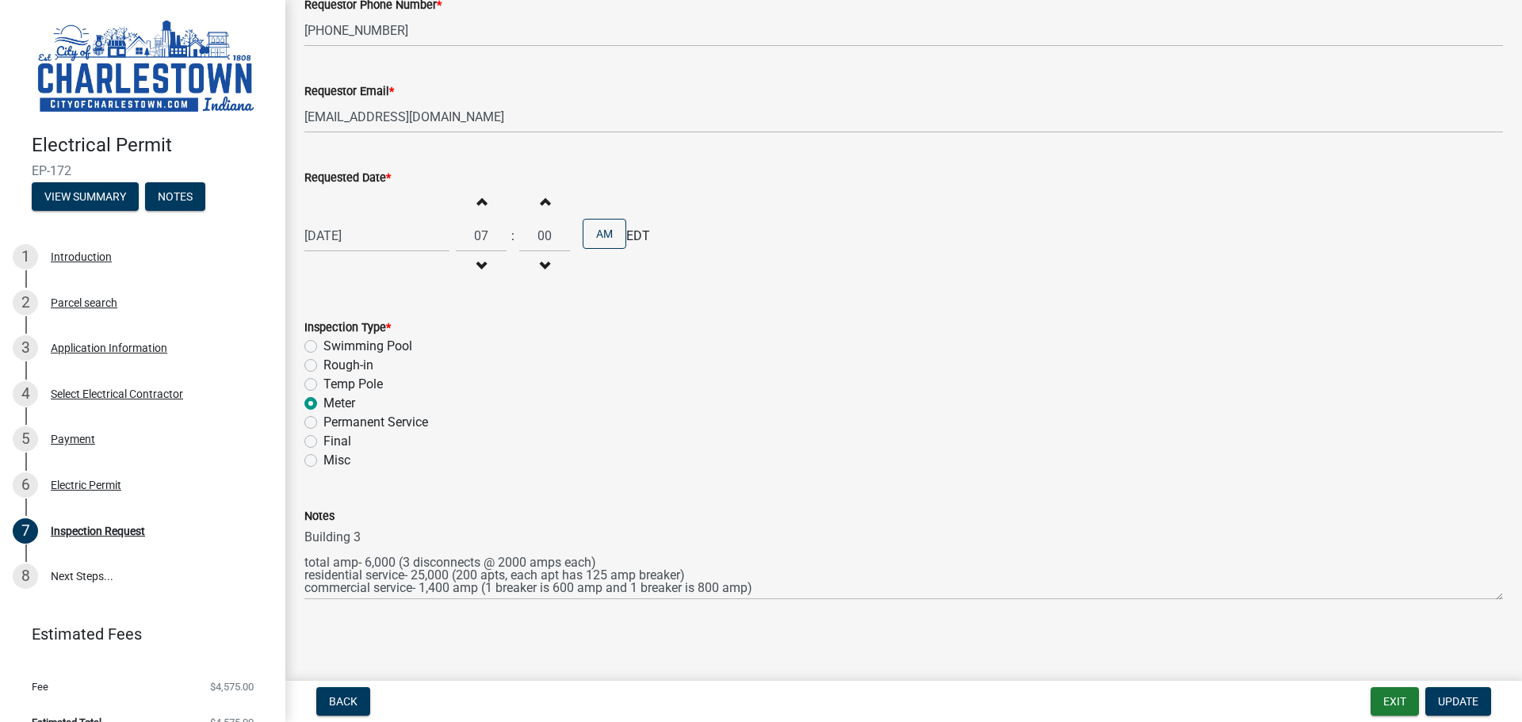
click at [1342, 503] on div "Notes Building 3 total amp- 6,000 (3 disconnects @ 2000 amps each) residential …" at bounding box center [903, 542] width 1199 height 116
click at [1479, 700] on button "Update" at bounding box center [1459, 701] width 66 height 29
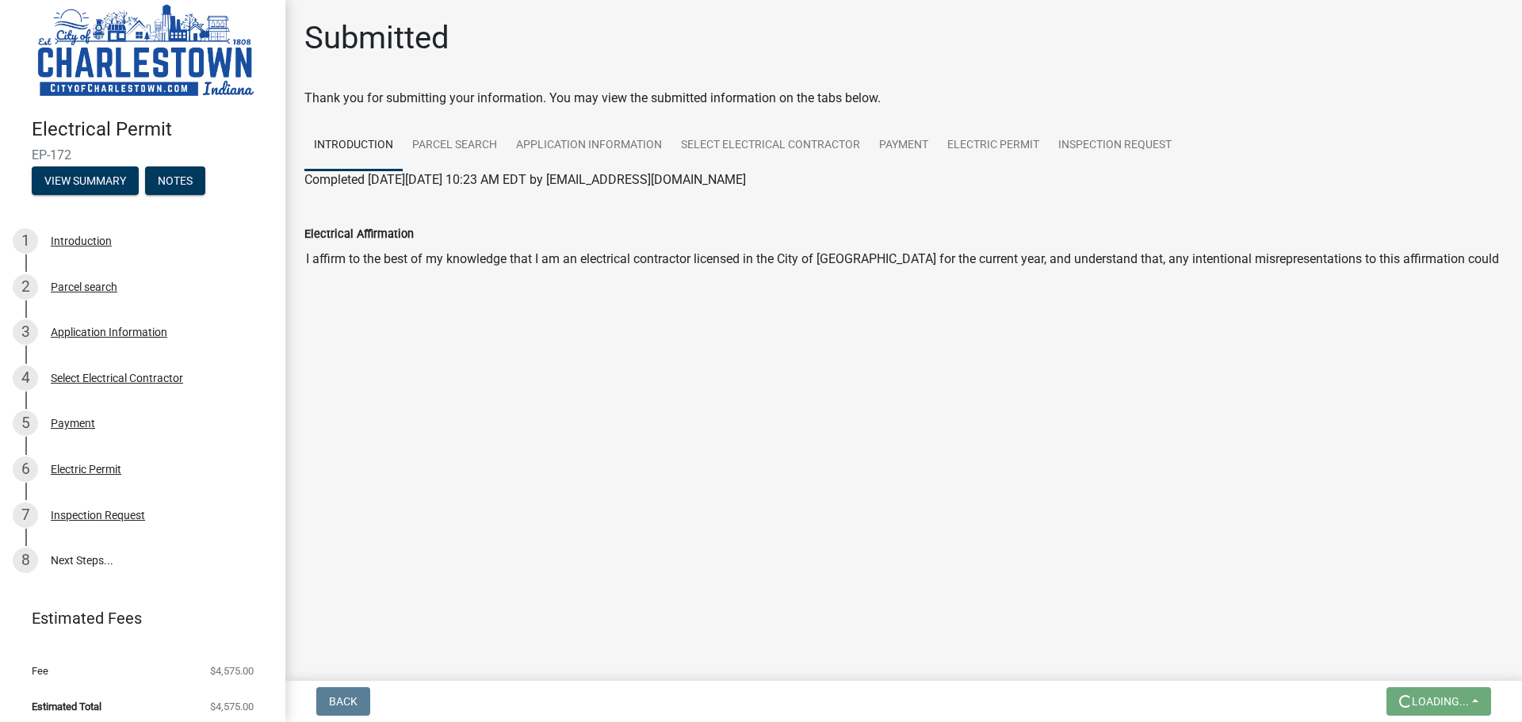
scroll to position [19, 0]
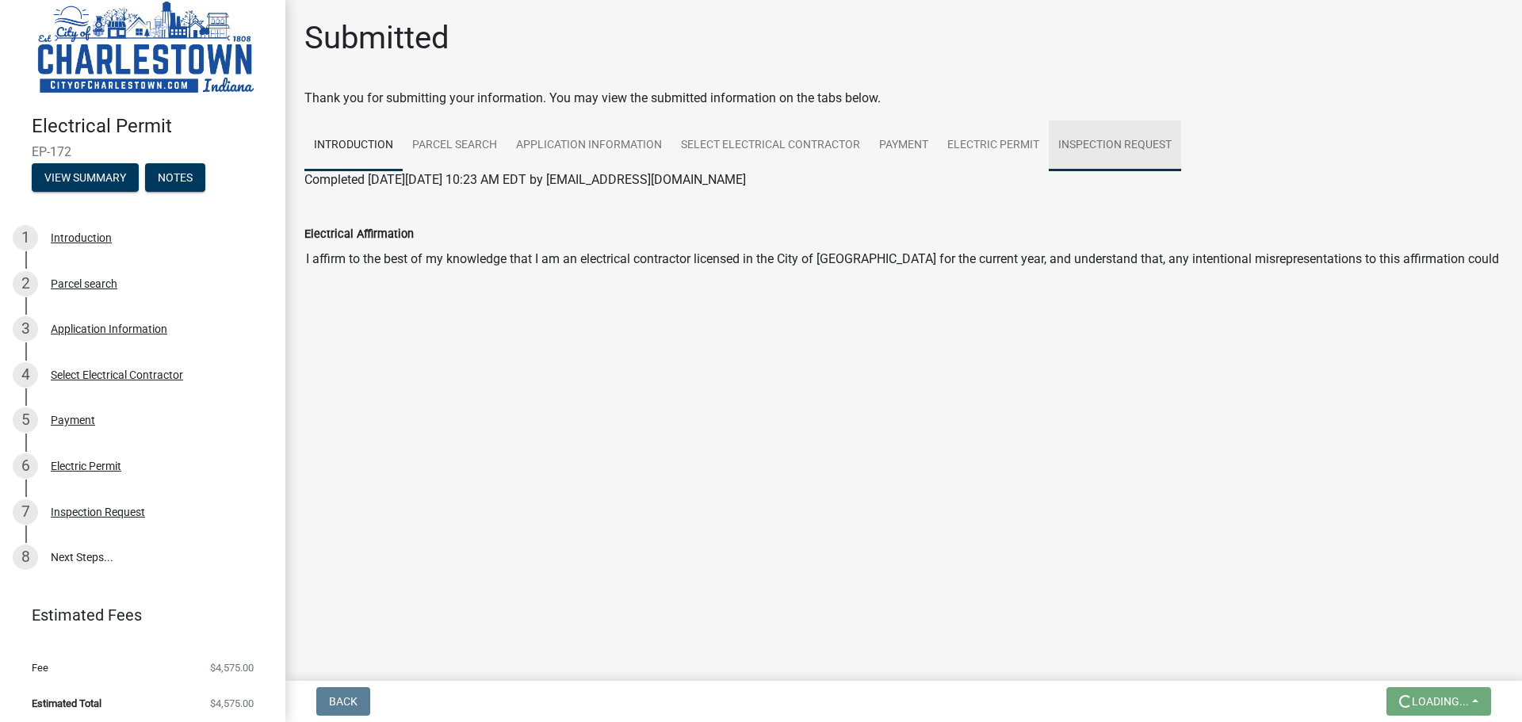
click at [1092, 139] on link "Inspection Request" at bounding box center [1115, 146] width 132 height 51
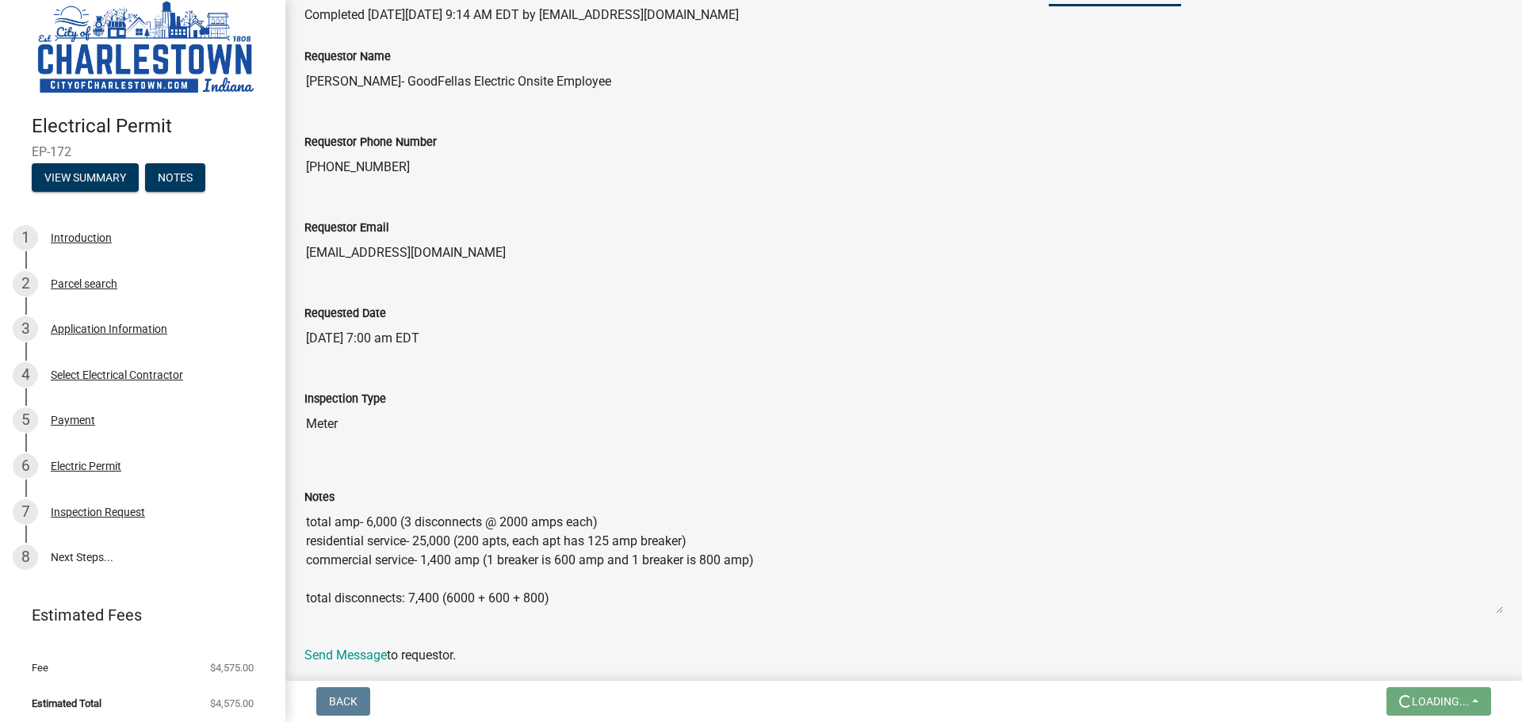
scroll to position [78, 0]
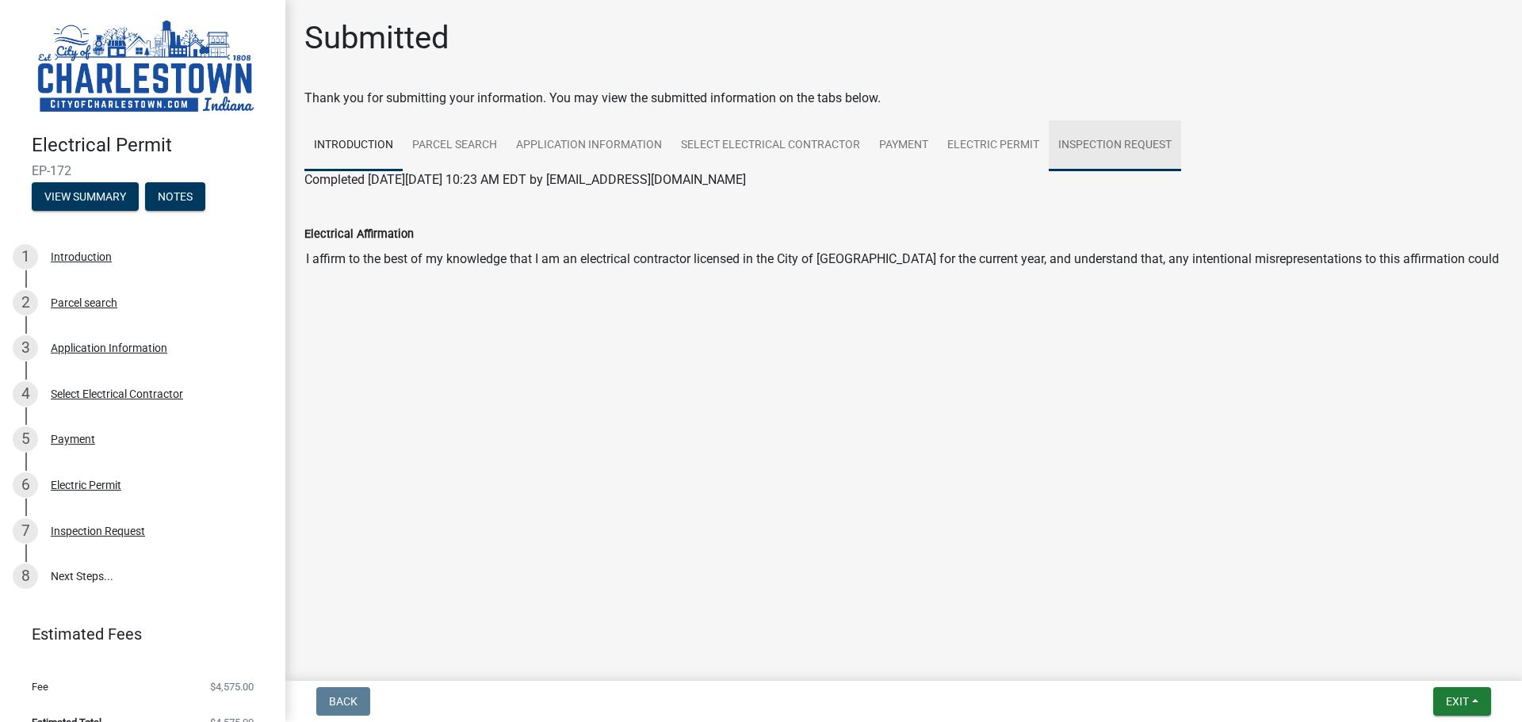
click at [1101, 142] on link "Inspection Request" at bounding box center [1115, 146] width 132 height 51
